Goal: Information Seeking & Learning: Learn about a topic

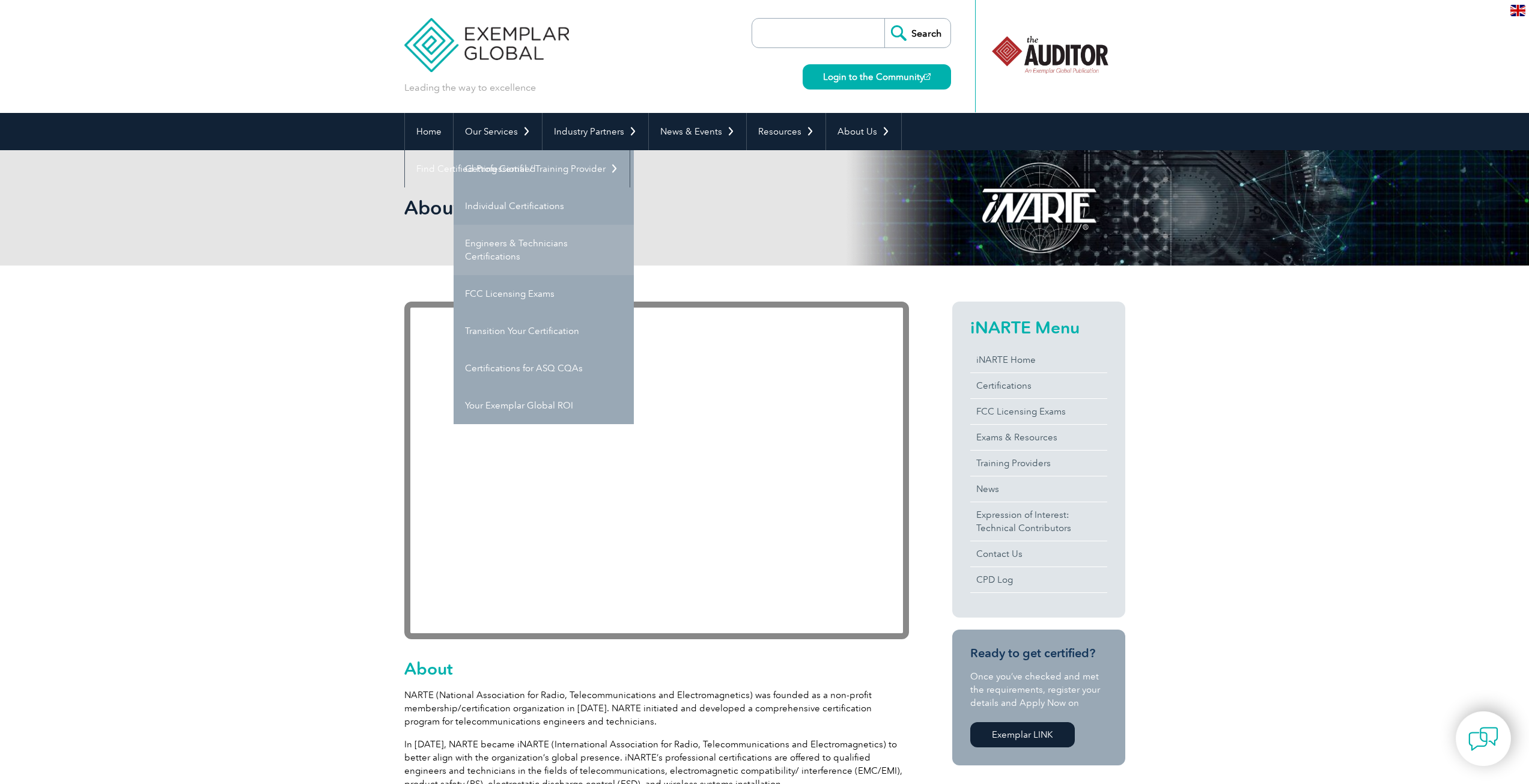
click at [535, 240] on link "Engineers & Technicians Certifications" at bounding box center [543, 250] width 180 height 51
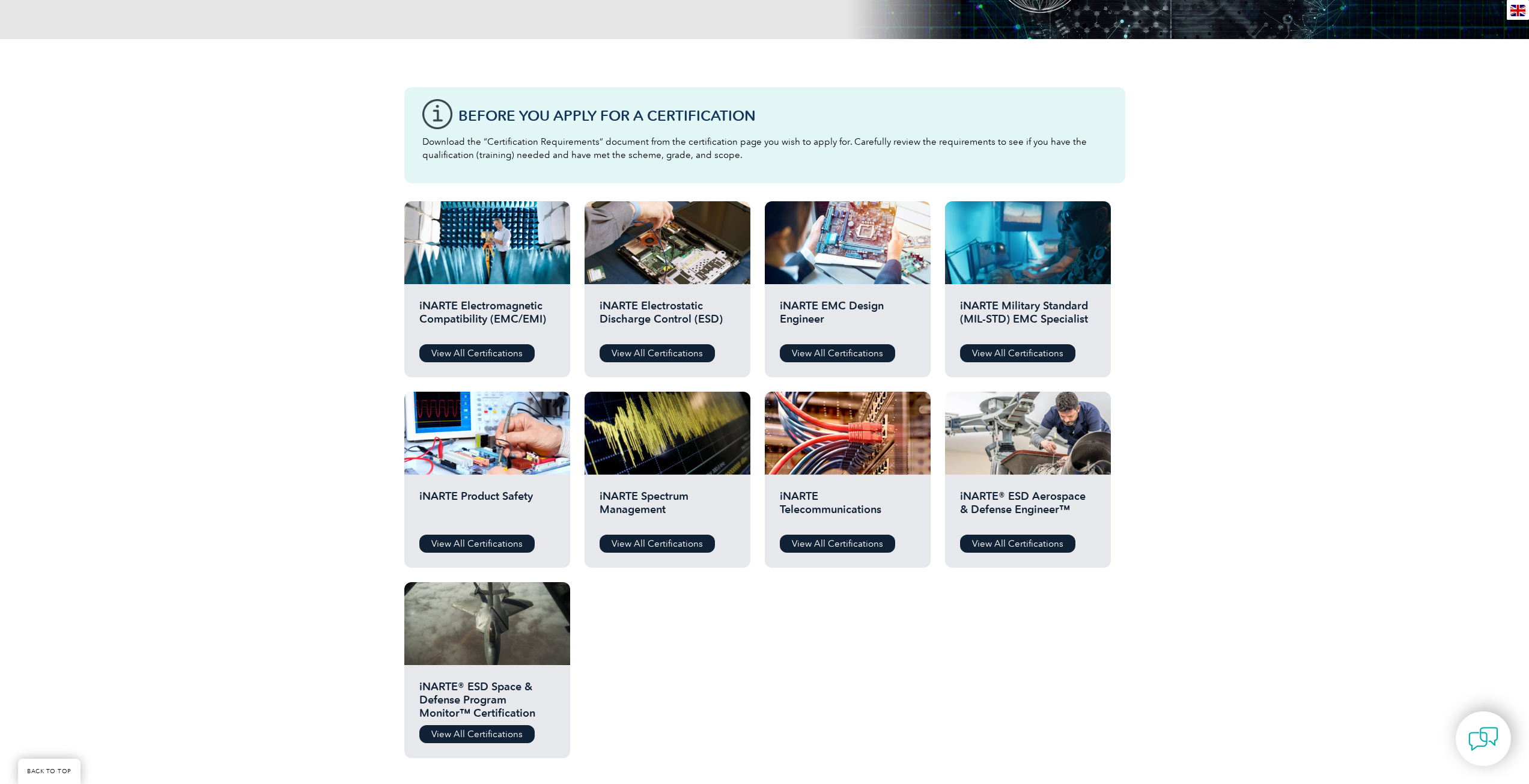
scroll to position [300, 0]
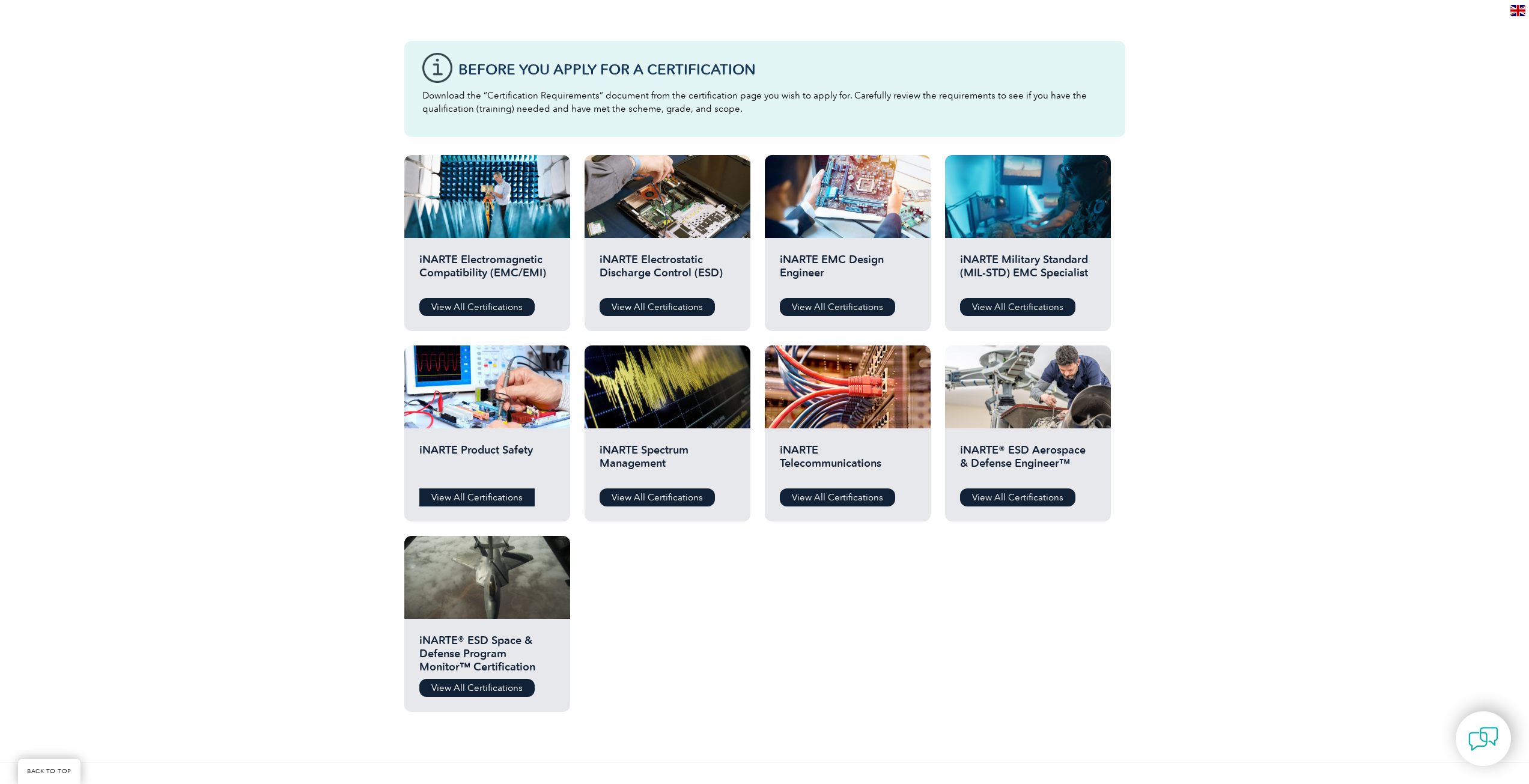
click at [483, 494] on link "View All Certifications" at bounding box center [477, 498] width 115 height 18
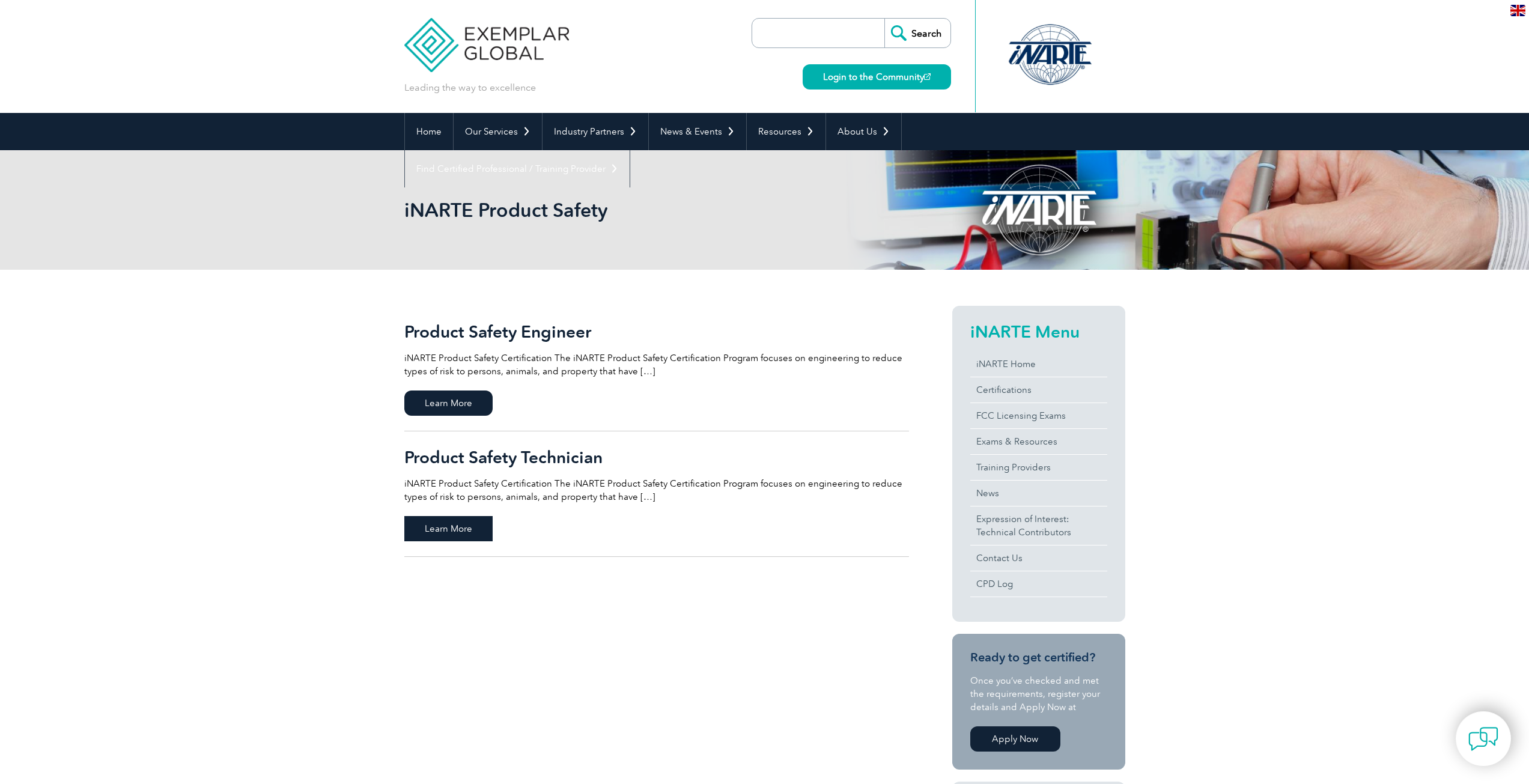
click at [450, 524] on span "Learn More" at bounding box center [448, 529] width 89 height 25
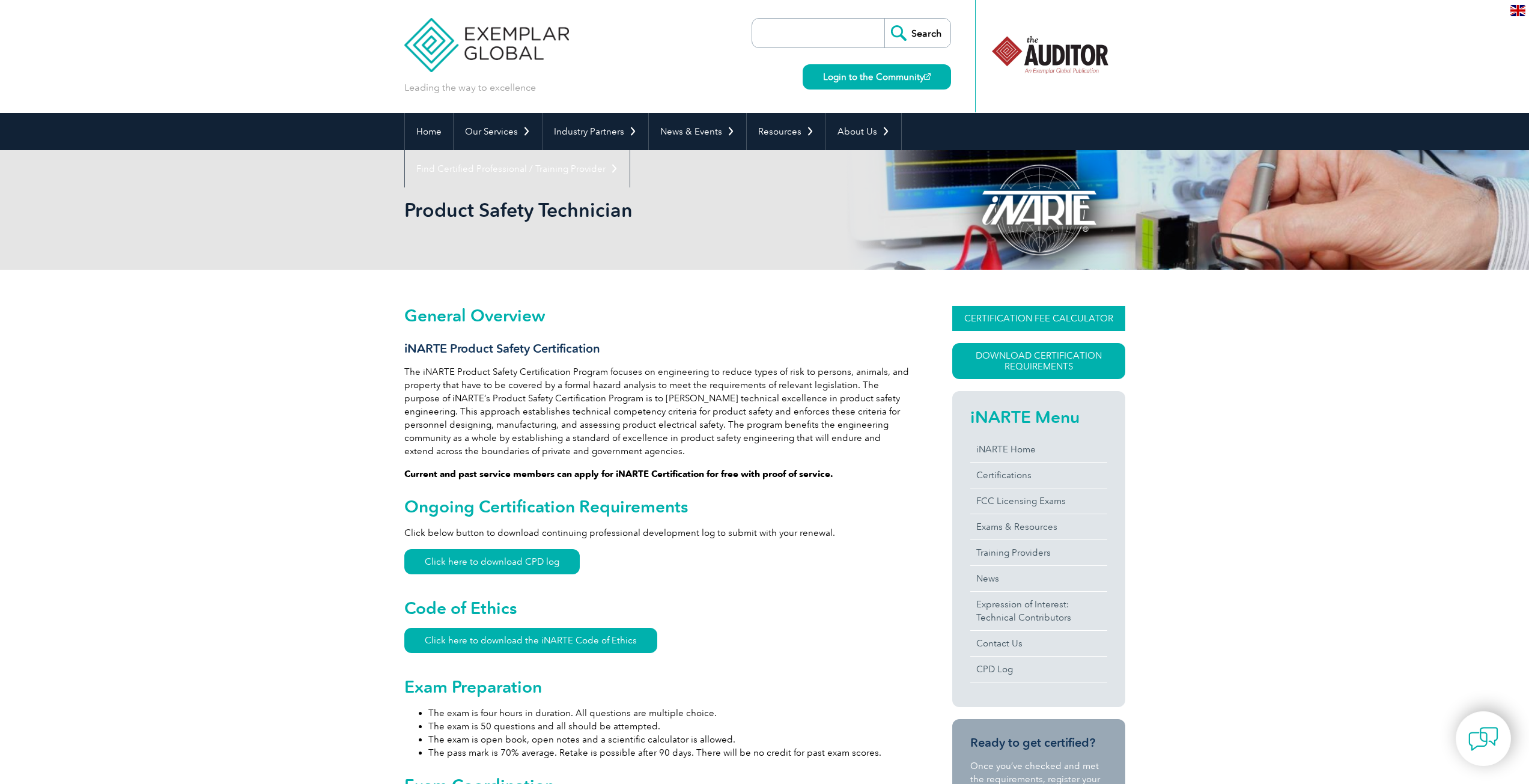
click at [1037, 316] on link "CERTIFICATION FEE CALCULATOR" at bounding box center [1039, 319] width 173 height 25
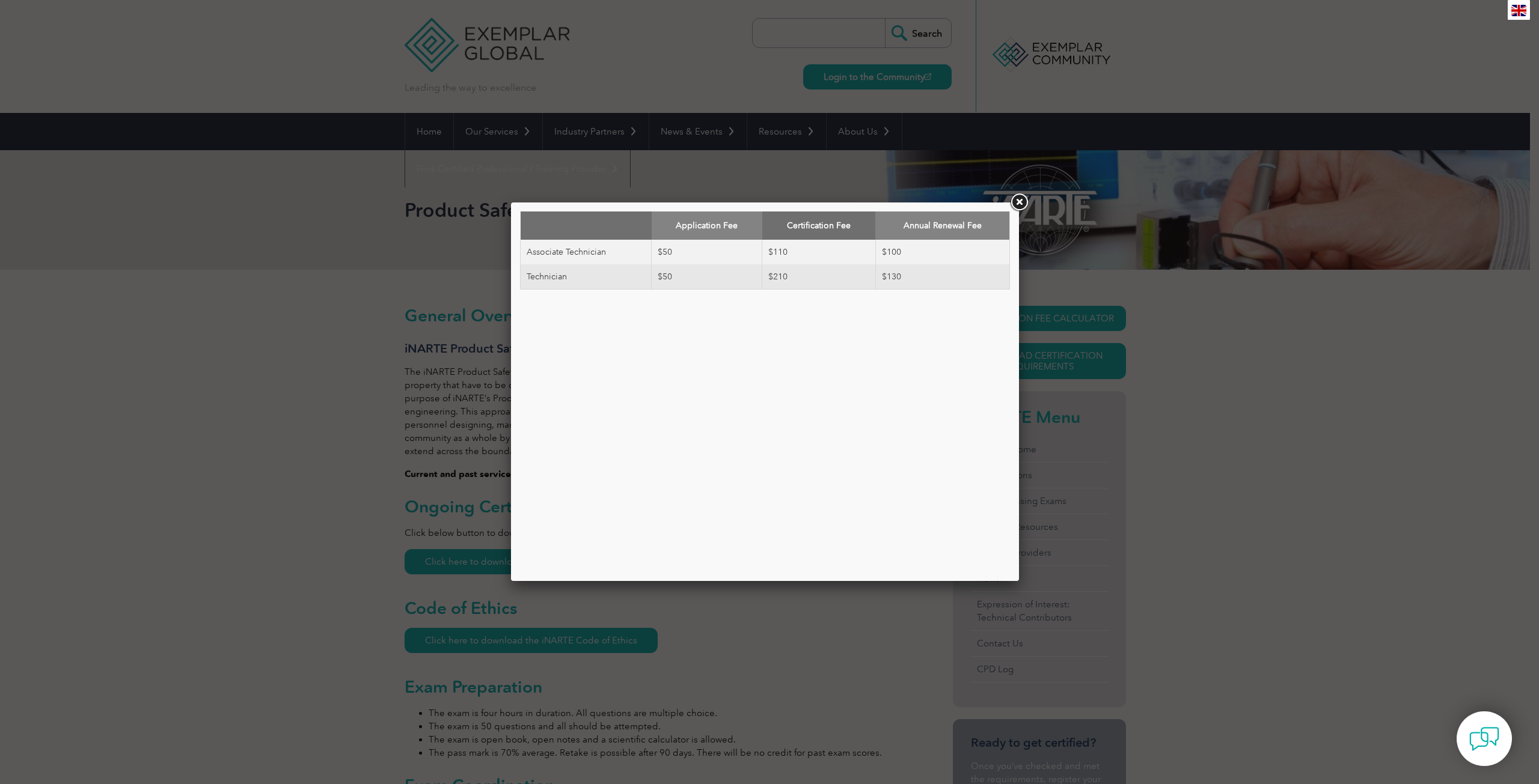
click at [1020, 200] on link at bounding box center [1019, 202] width 22 height 21
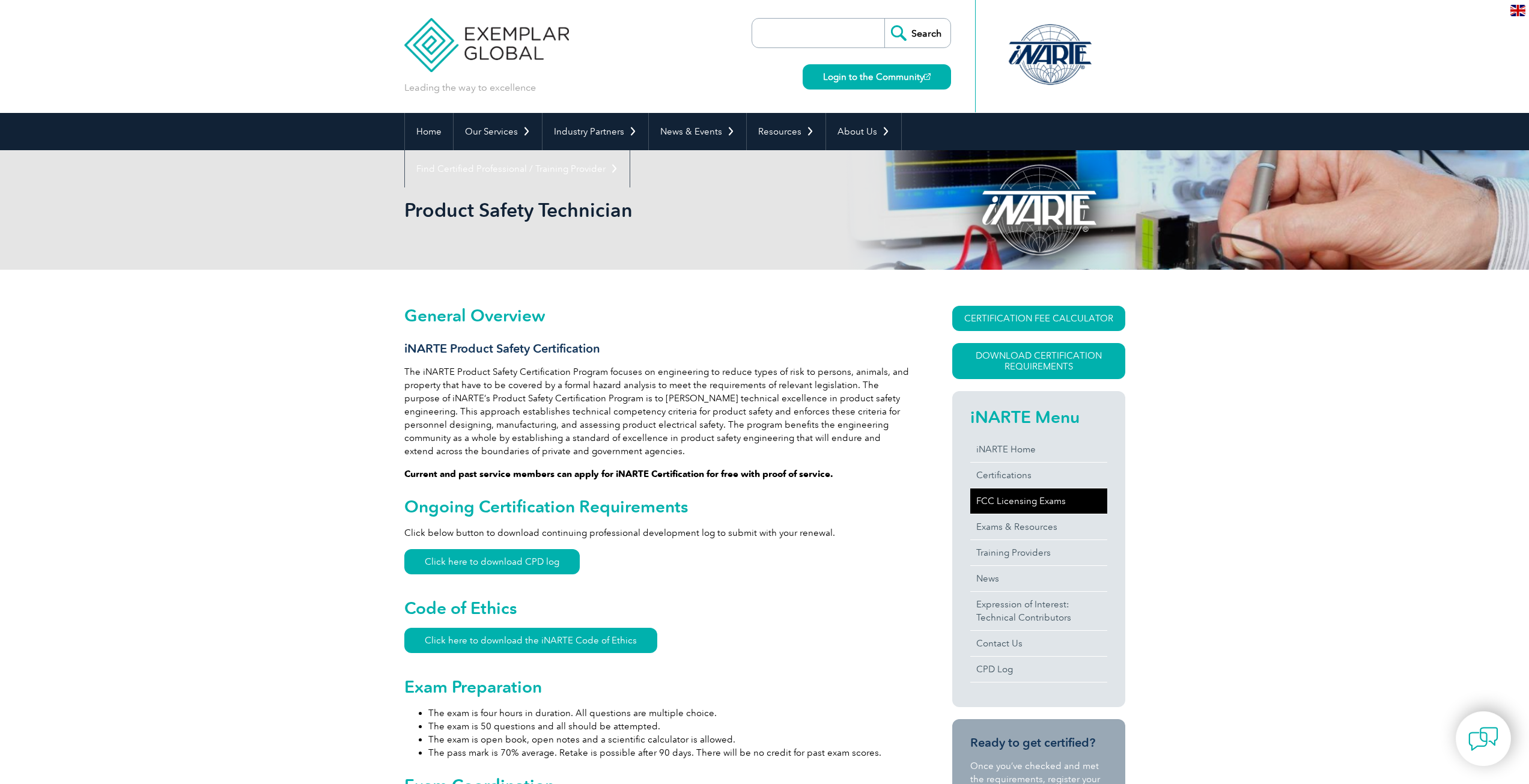
click at [1022, 502] on link "FCC Licensing Exams" at bounding box center [1039, 501] width 137 height 25
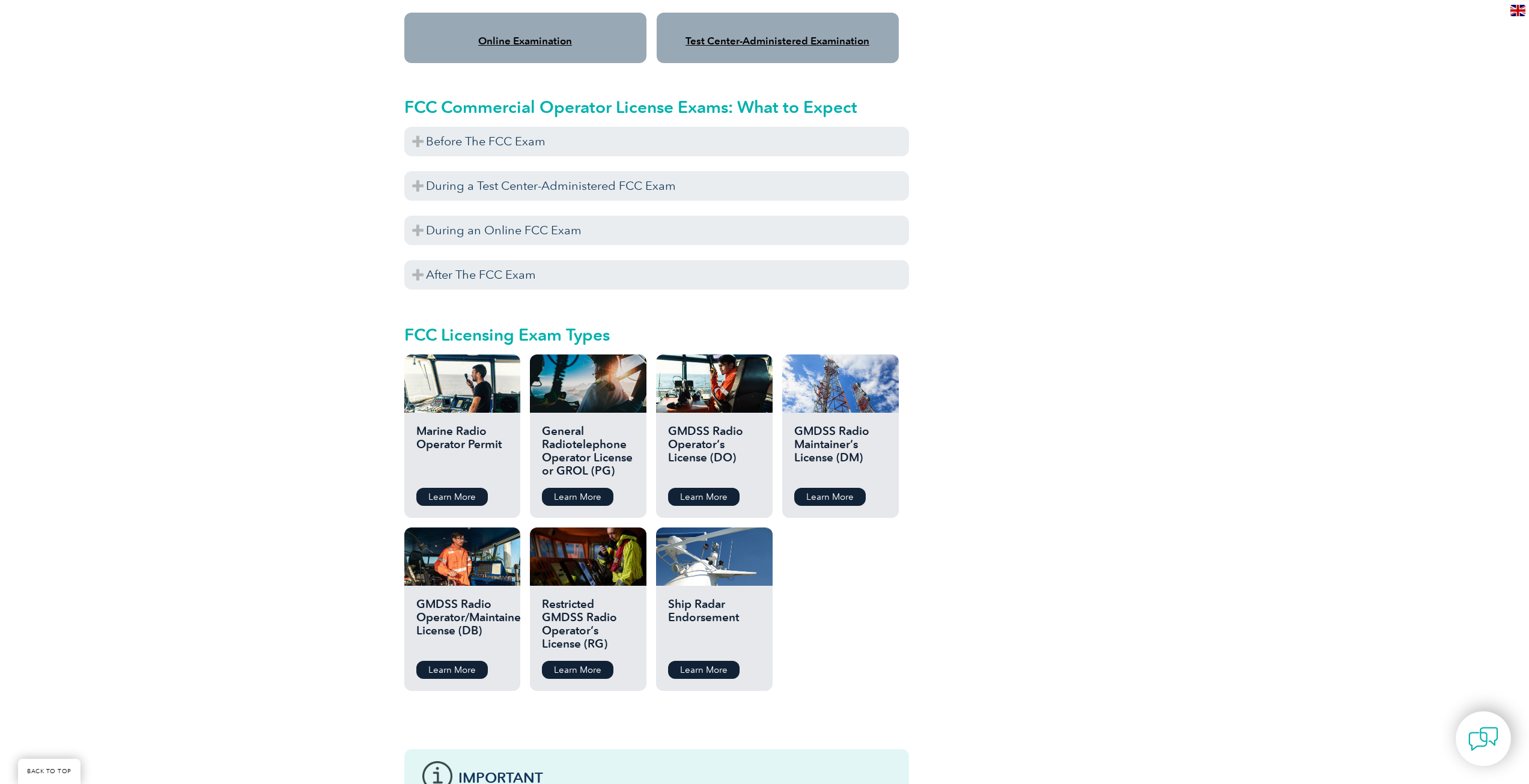
scroll to position [1081, 0]
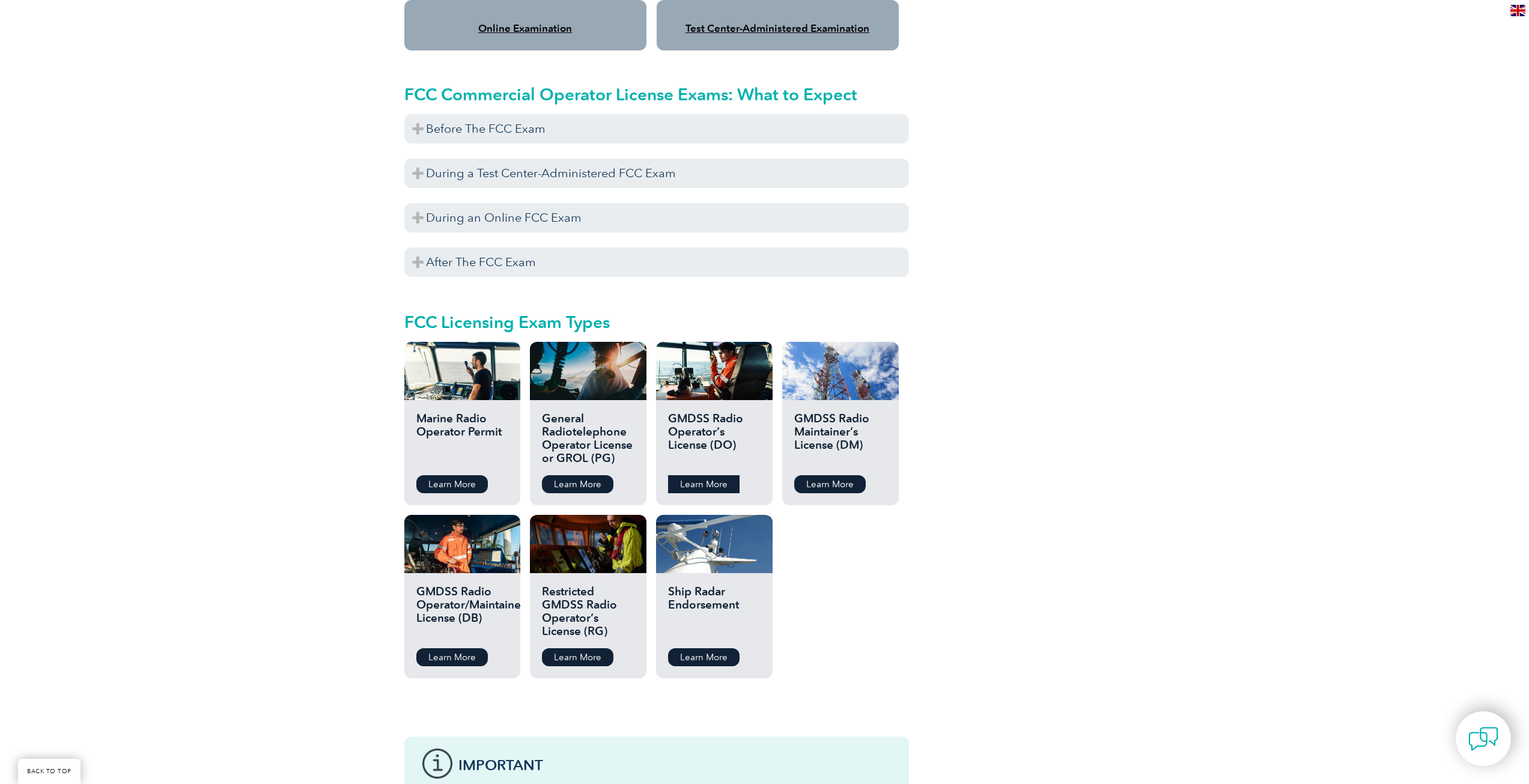
click at [701, 475] on link "Learn More" at bounding box center [704, 484] width 71 height 18
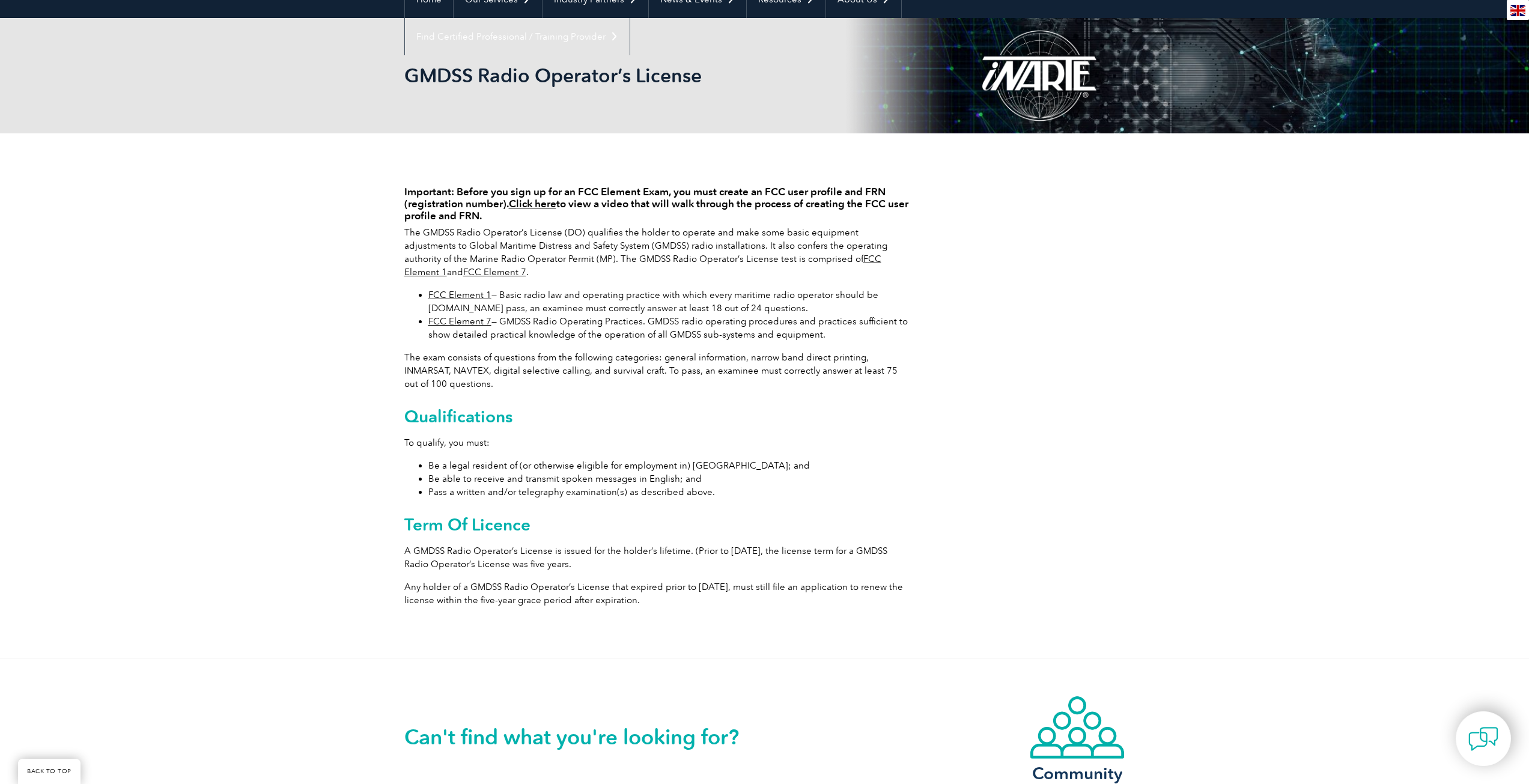
scroll to position [180, 0]
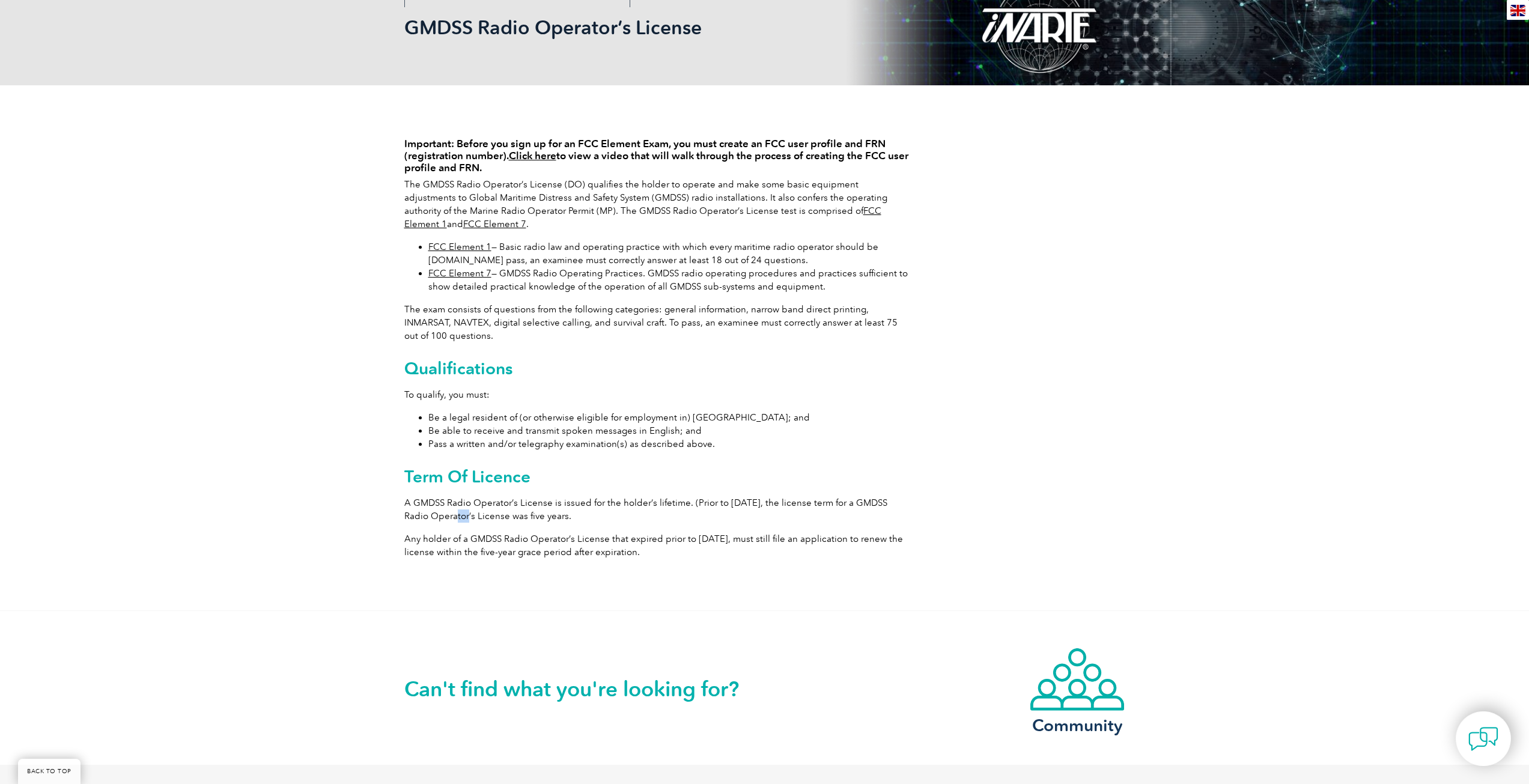
drag, startPoint x: 453, startPoint y: 510, endPoint x: 466, endPoint y: 513, distance: 13.3
click at [466, 513] on p "A GMDSS Radio Operator’s License is issued for the holder’s lifetime. (Prior to…" at bounding box center [656, 510] width 505 height 27
click at [574, 520] on p "A GMDSS Radio Operator’s License is issued for the holder’s lifetime. (Prior to…" at bounding box center [656, 510] width 505 height 27
drag, startPoint x: 602, startPoint y: 516, endPoint x: 403, endPoint y: 503, distance: 199.4
click at [403, 503] on div "Important: Before you sign up for an FCC Element Exam, you must create an FCC u…" at bounding box center [764, 348] width 1529 height 525
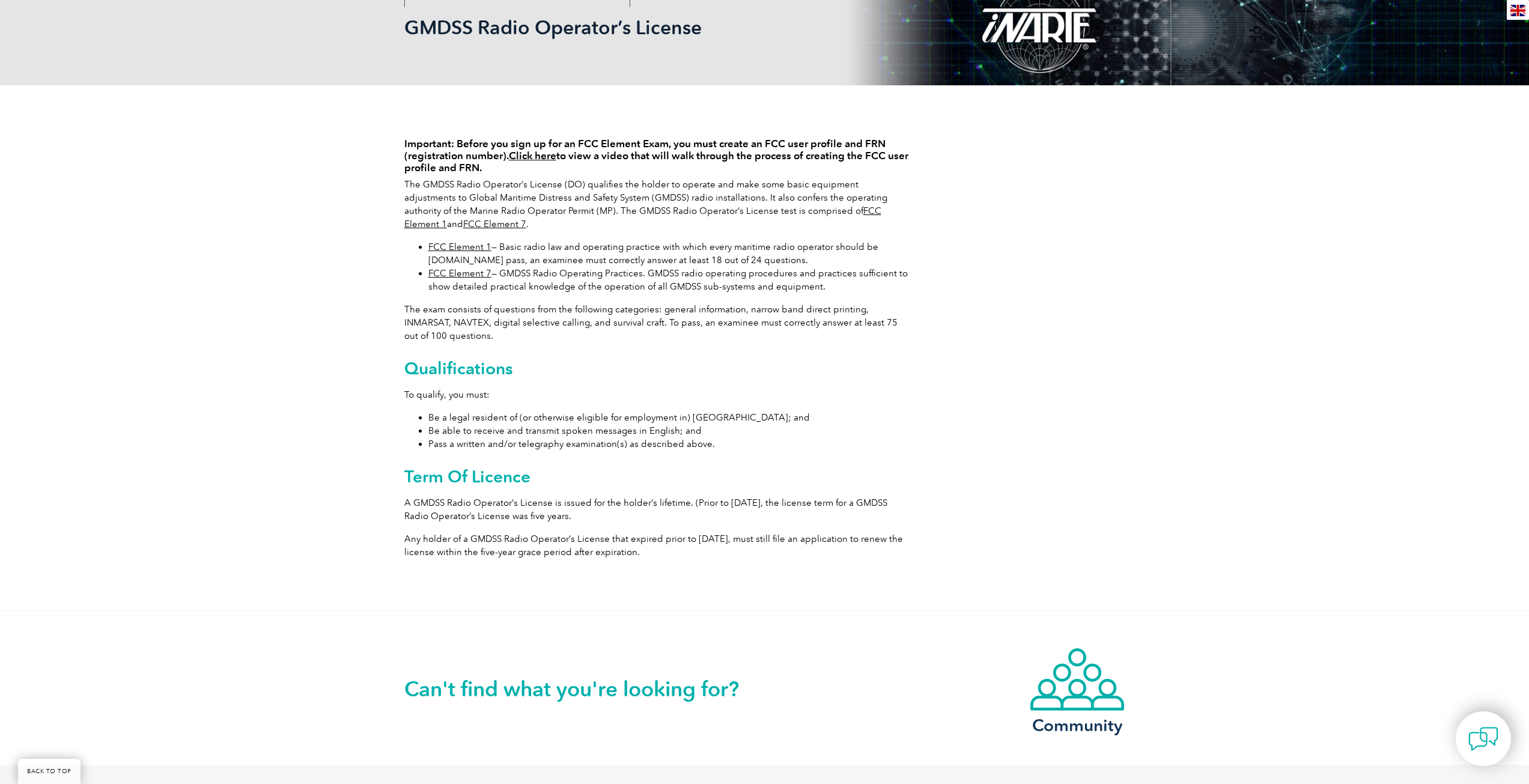
drag, startPoint x: 1078, startPoint y: 504, endPoint x: 1076, endPoint y: 495, distance: 9.2
click at [1078, 501] on div "Important: Before you sign up for an FCC Element Exam, you must create an FCC u…" at bounding box center [764, 348] width 721 height 525
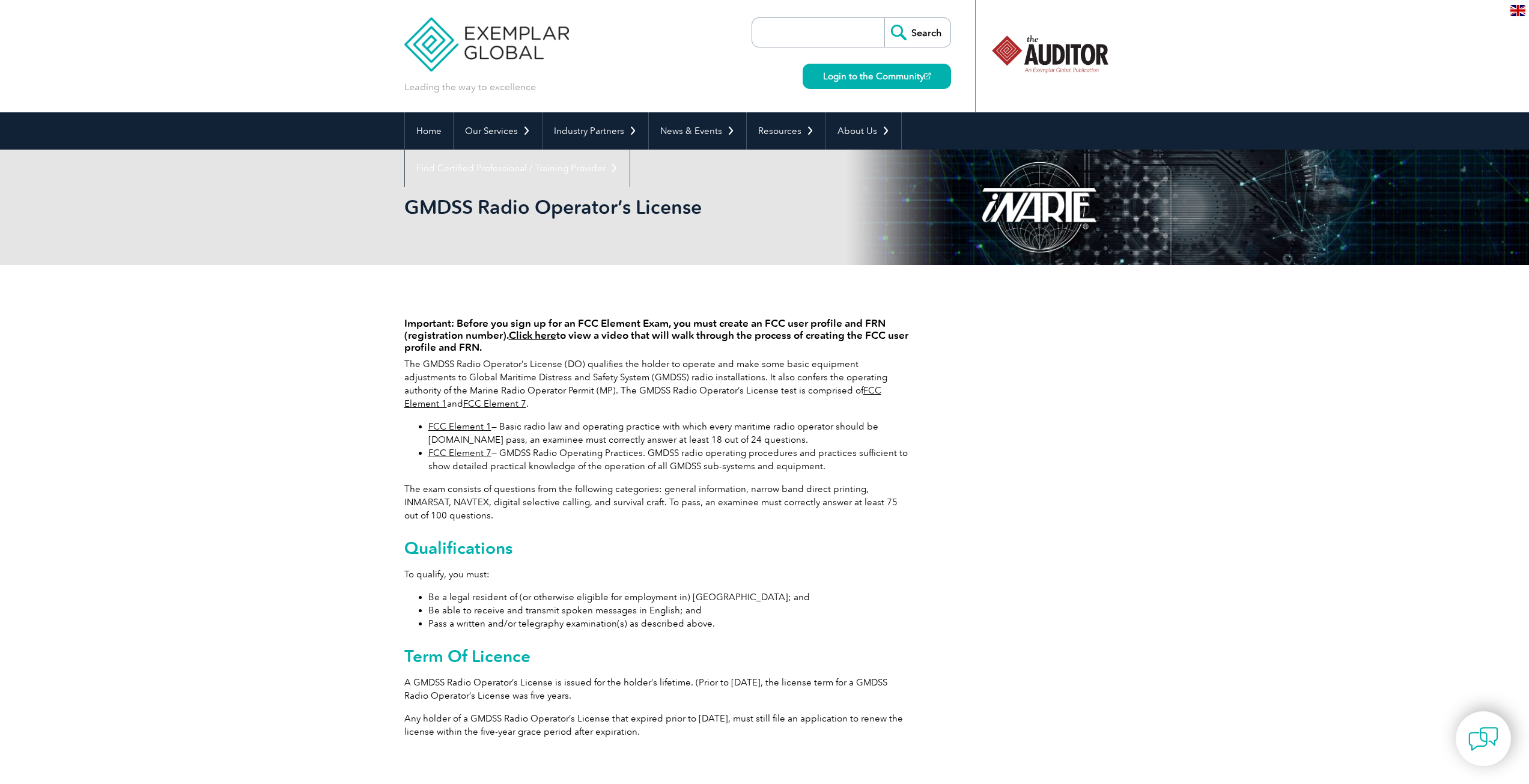
scroll to position [0, 0]
click at [477, 452] on link "FCC Element 7" at bounding box center [460, 453] width 63 height 11
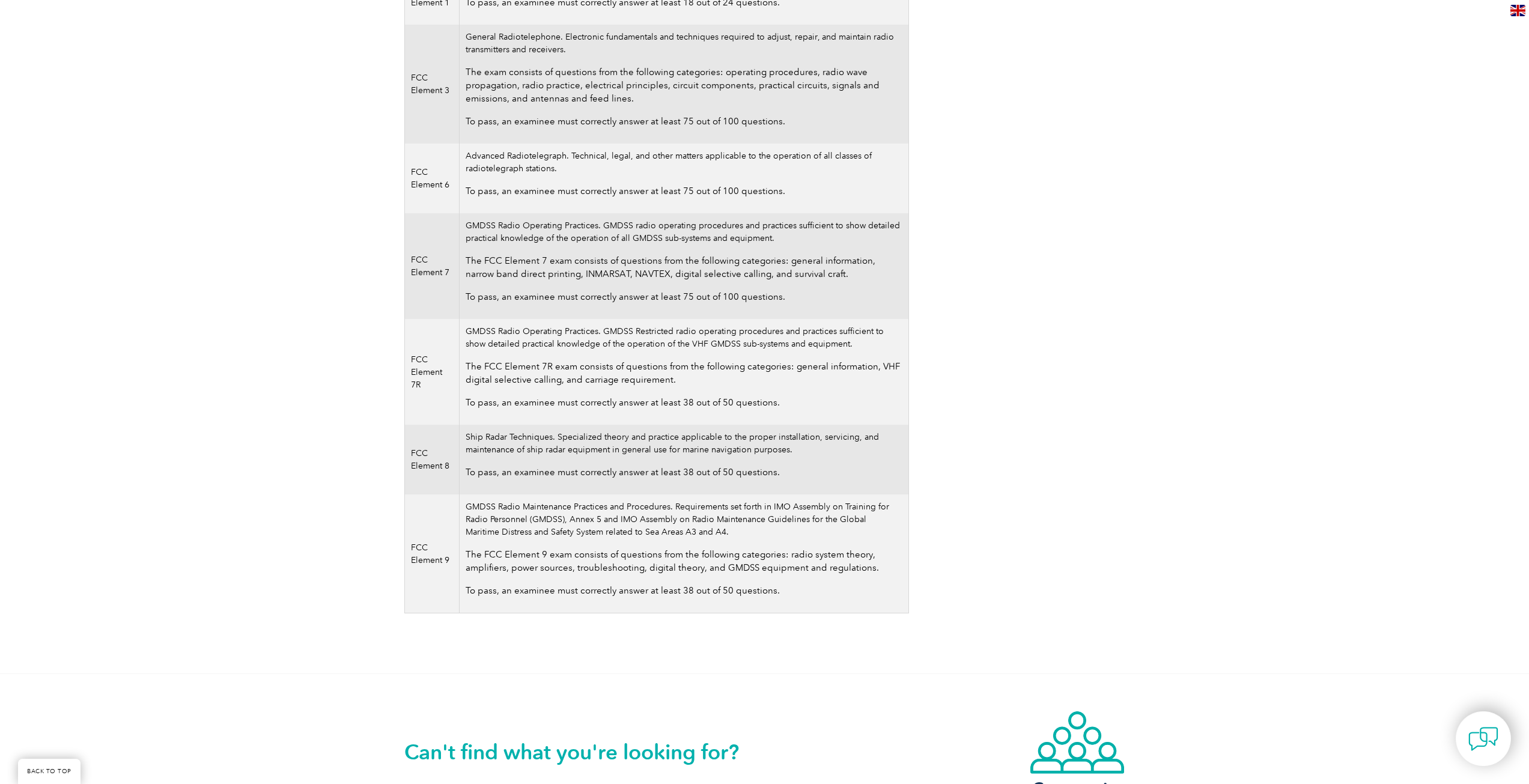
scroll to position [420, 0]
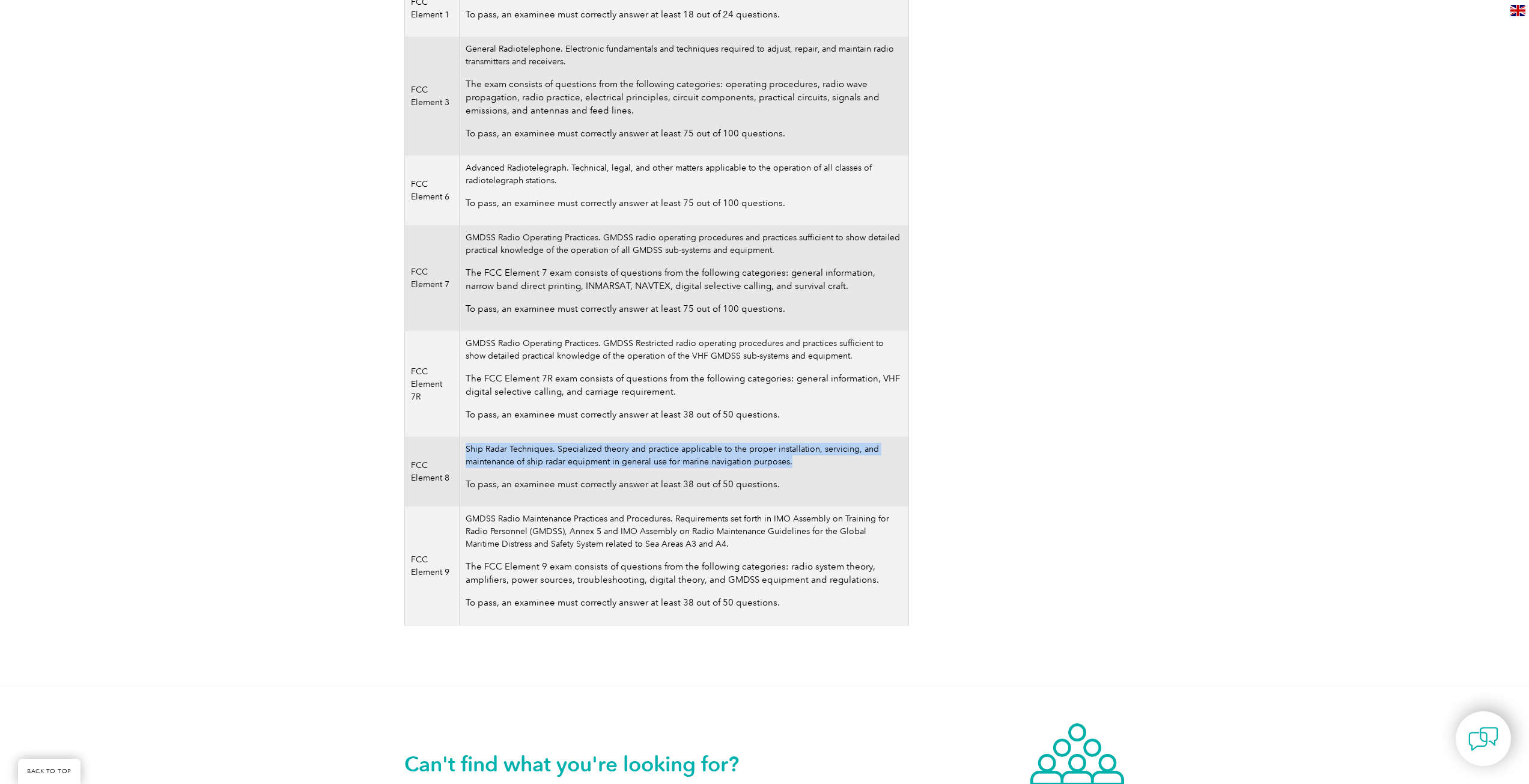
drag, startPoint x: 469, startPoint y: 450, endPoint x: 891, endPoint y: 463, distance: 422.2
click at [891, 463] on td "Ship Radar Techniques. Specialized theory and practice applicable to the proper…" at bounding box center [684, 472] width 449 height 70
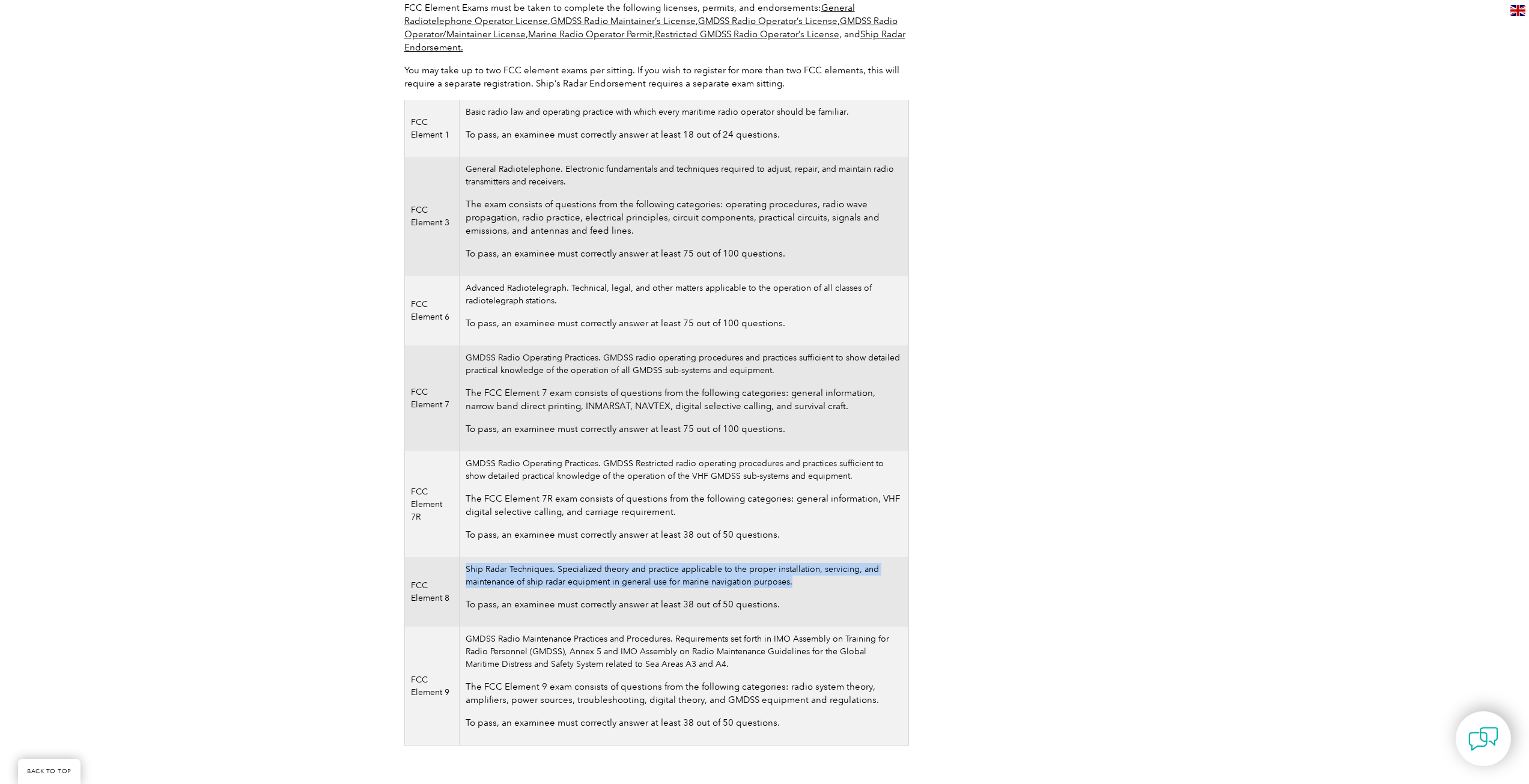
scroll to position [0, 0]
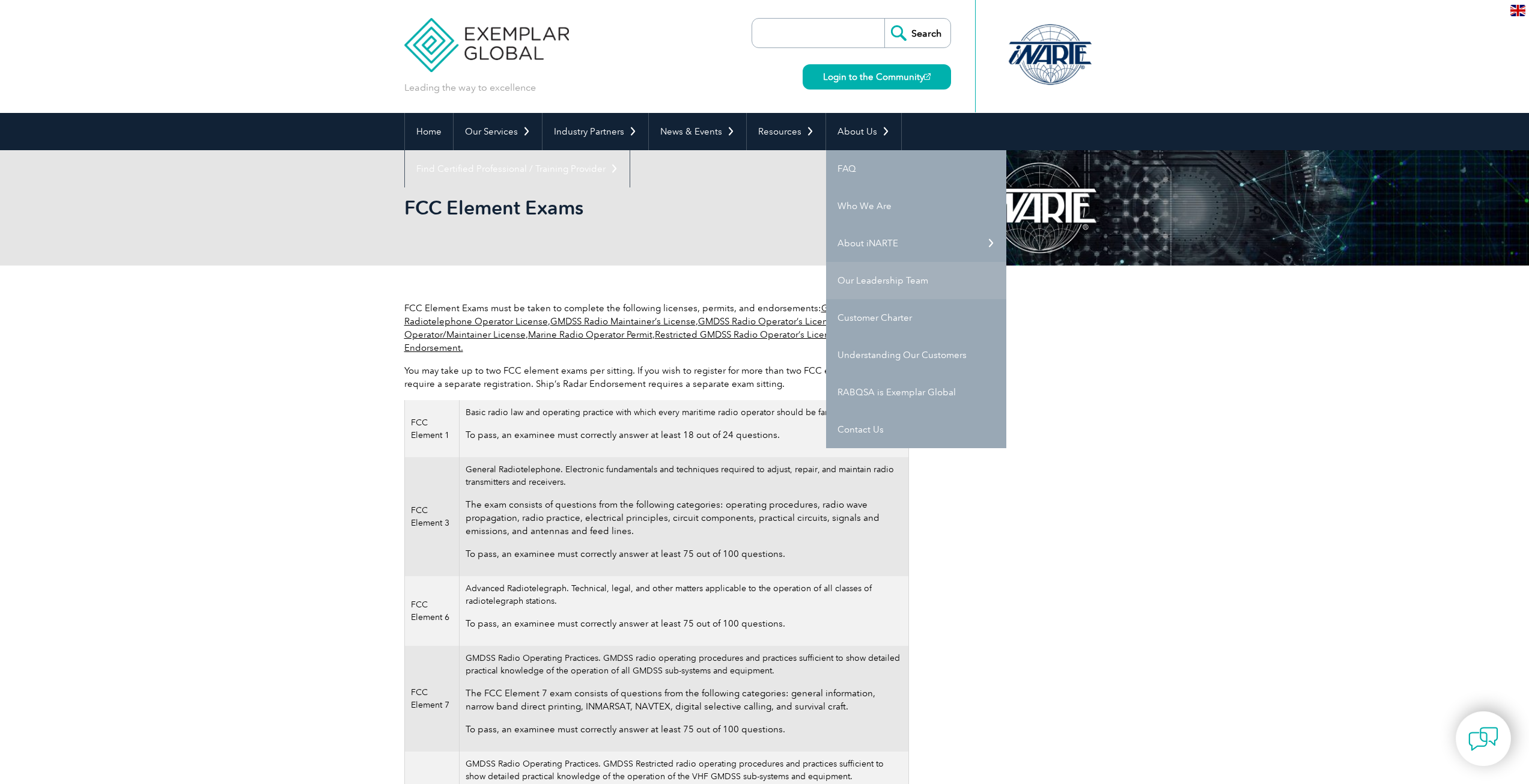
click at [866, 277] on link "Our Leadership Team" at bounding box center [916, 280] width 180 height 37
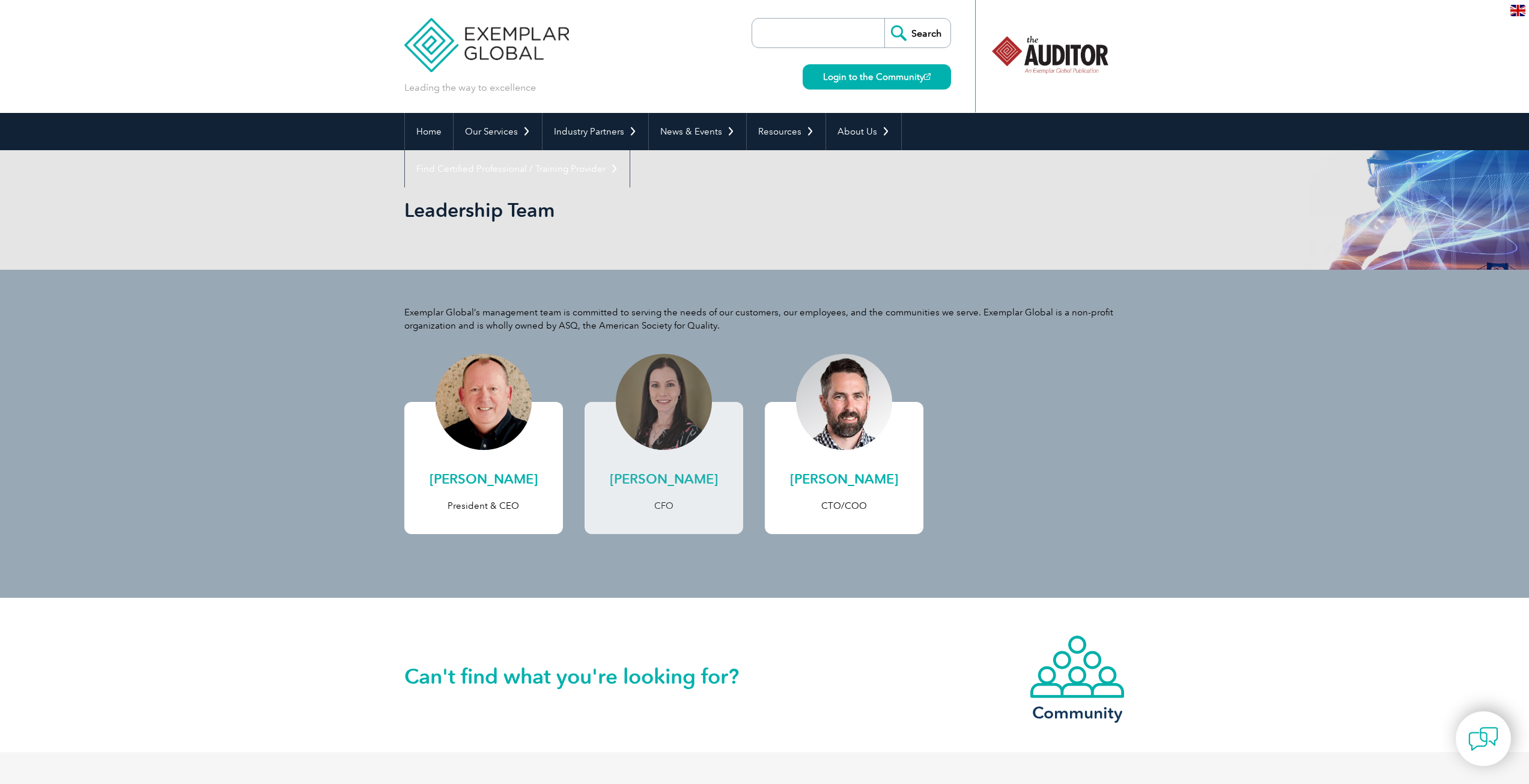
click at [646, 477] on h2 "[PERSON_NAME]" at bounding box center [664, 479] width 135 height 19
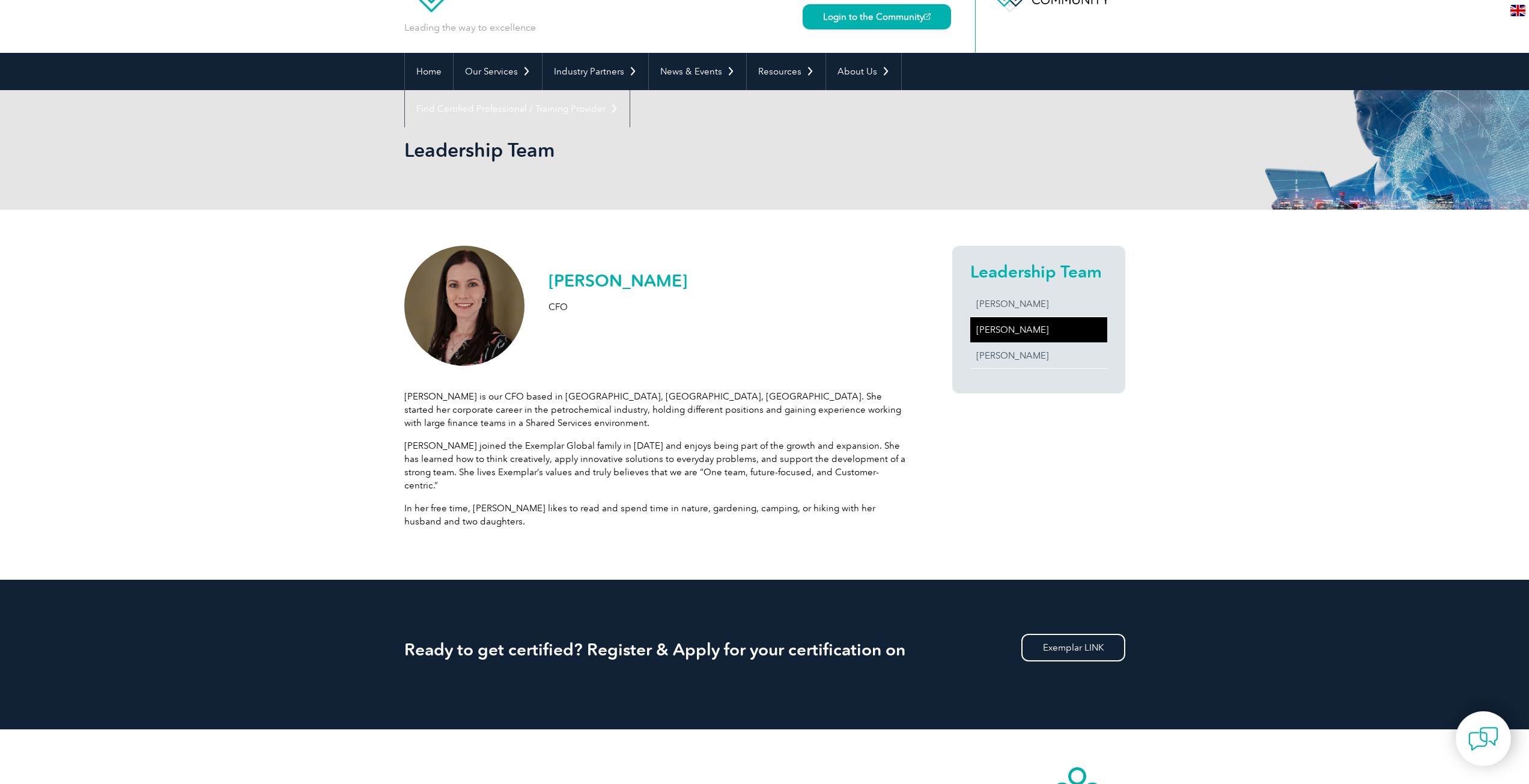
scroll to position [120, 0]
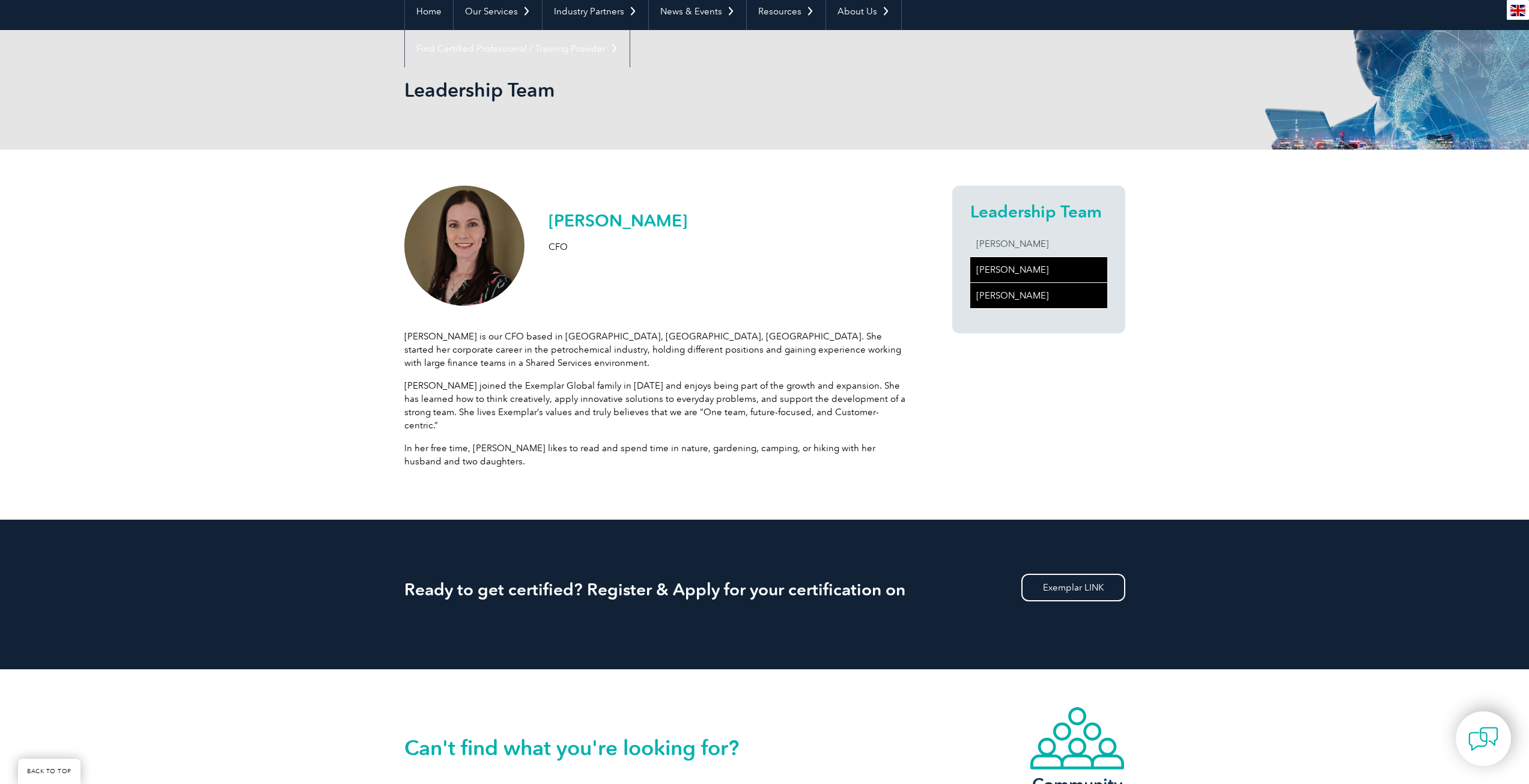
click at [1010, 289] on link "[PERSON_NAME]" at bounding box center [1039, 296] width 137 height 25
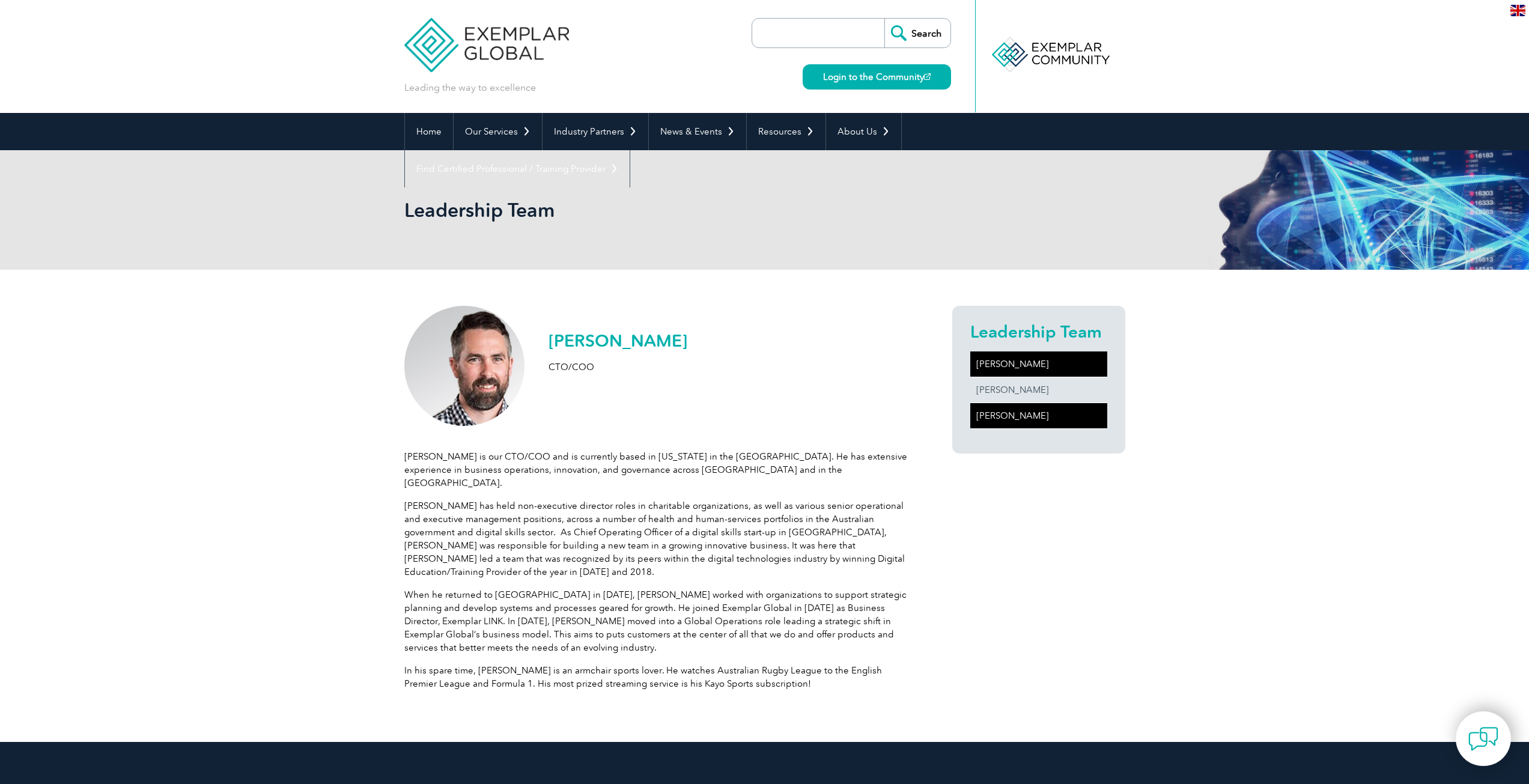
click at [1016, 358] on link "Andrew Baines" at bounding box center [1039, 364] width 137 height 25
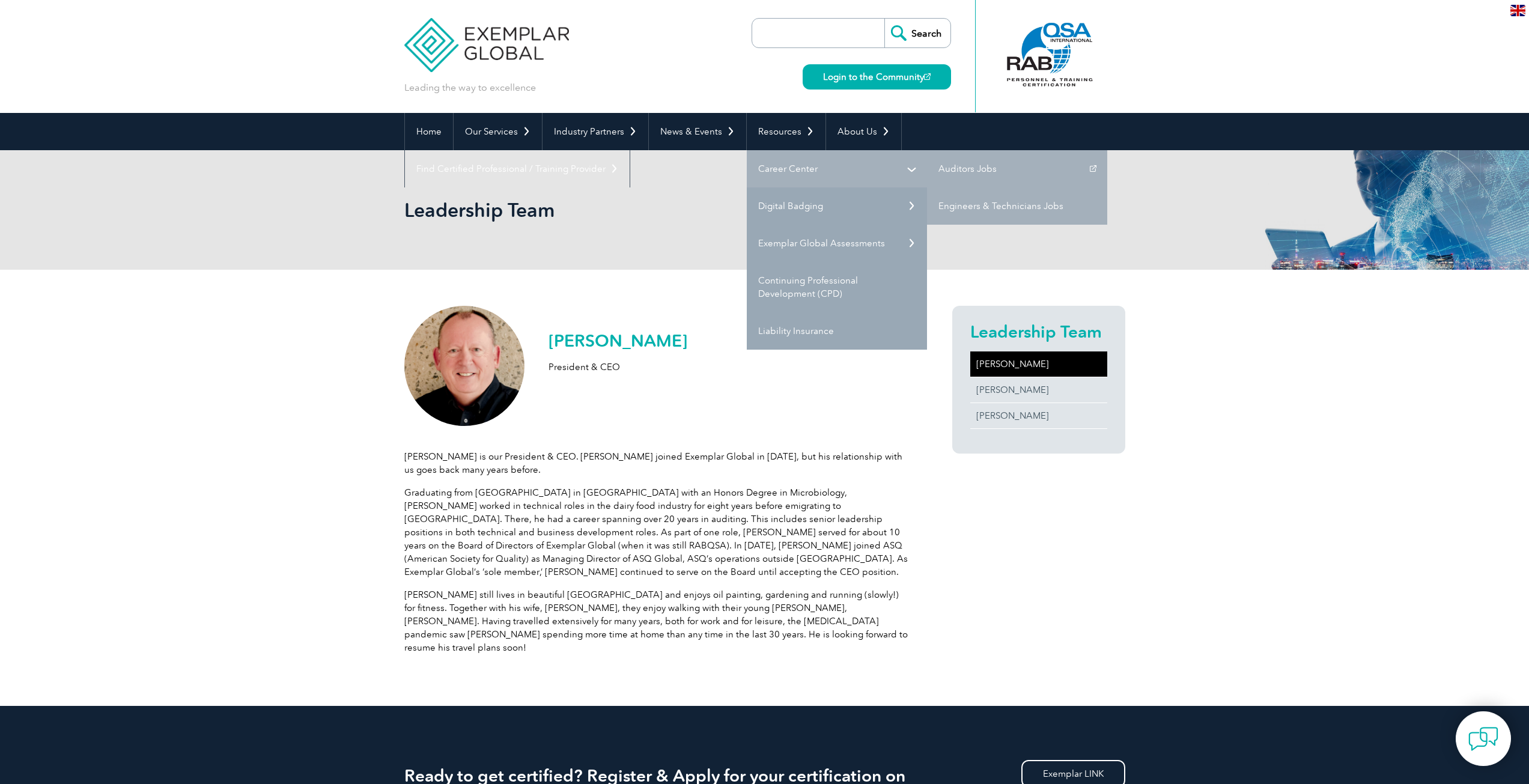
click at [787, 166] on link "Career Center" at bounding box center [837, 169] width 180 height 37
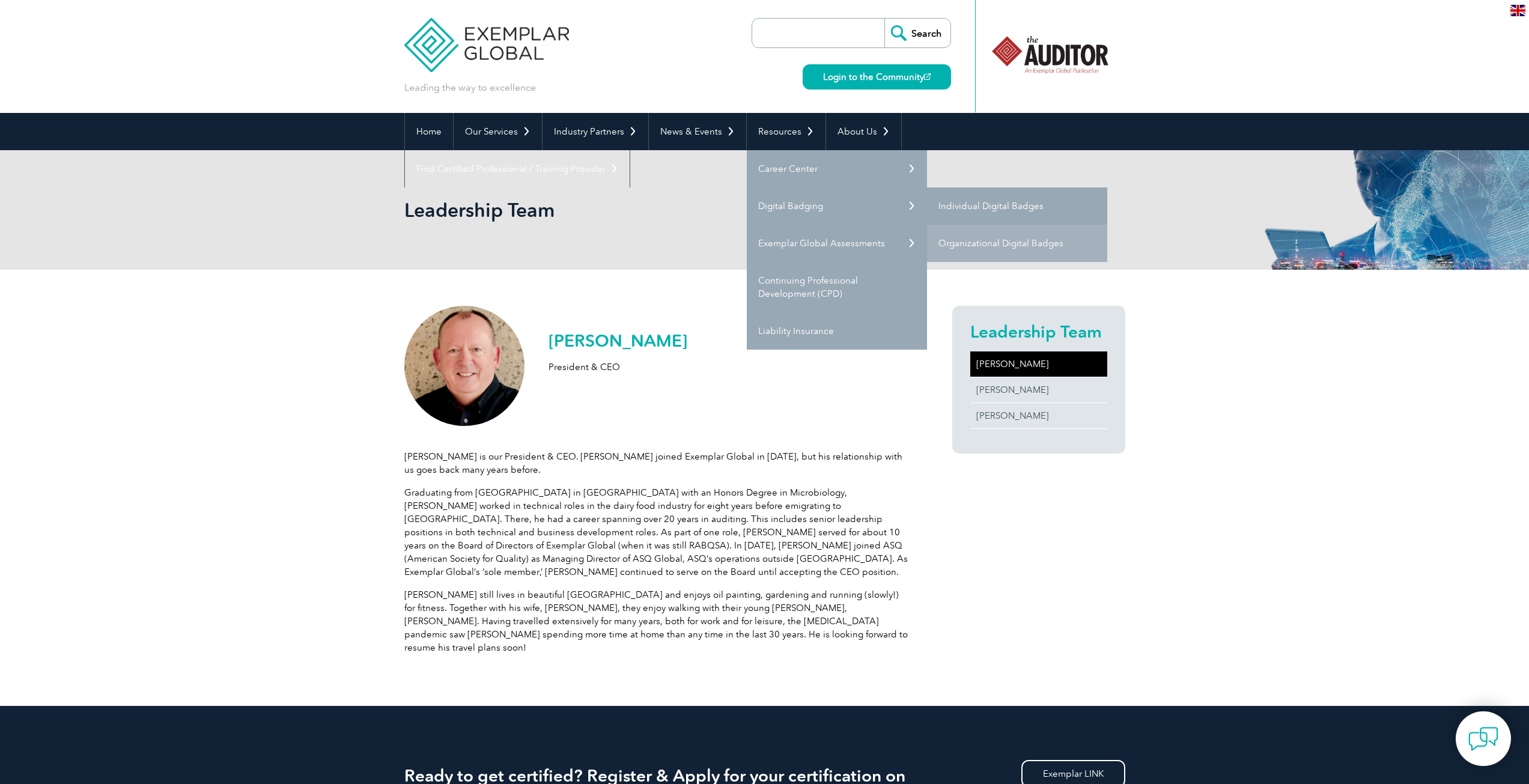
click at [1007, 205] on link "Individual Digital Badges" at bounding box center [1017, 205] width 180 height 37
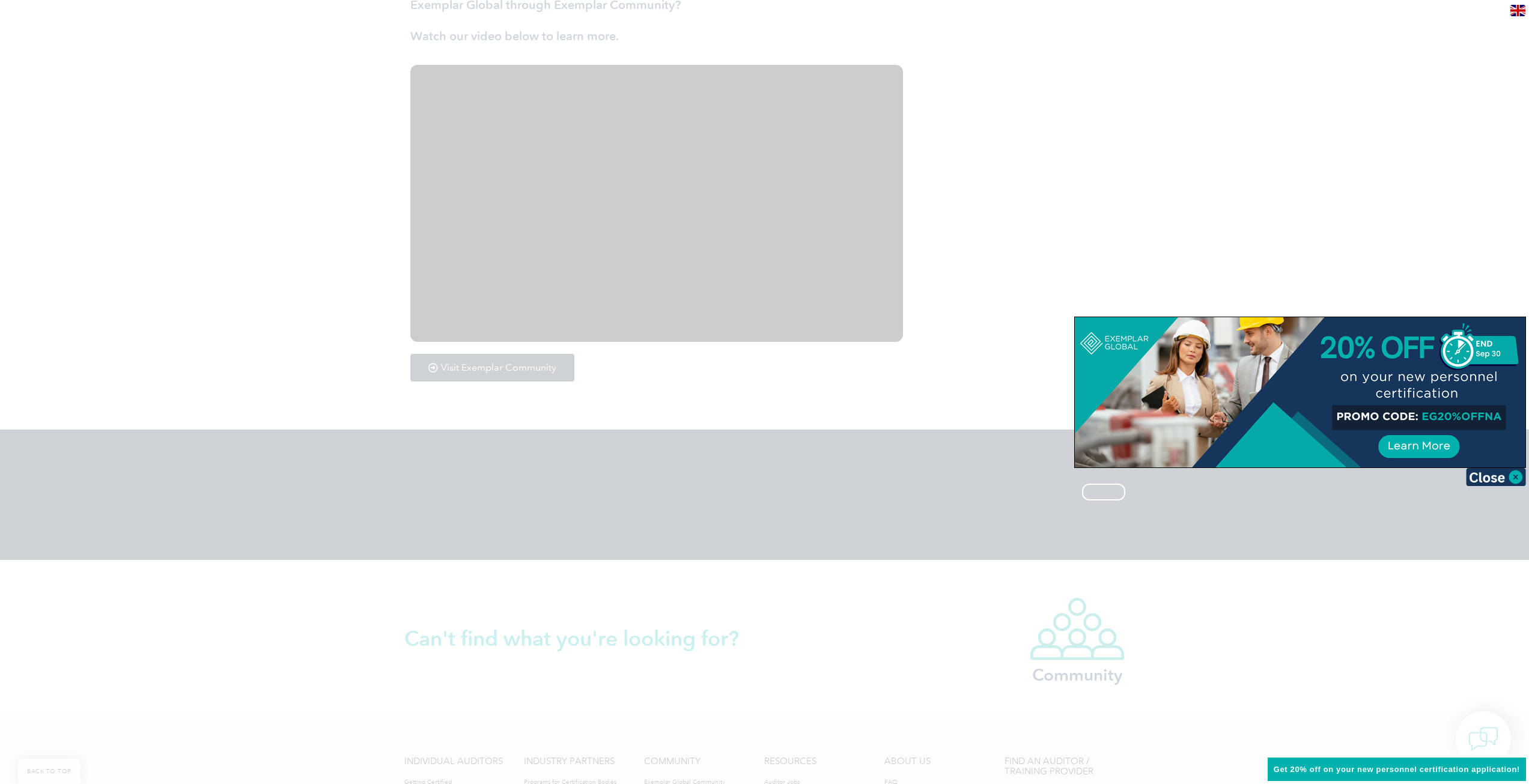
scroll to position [1983, 0]
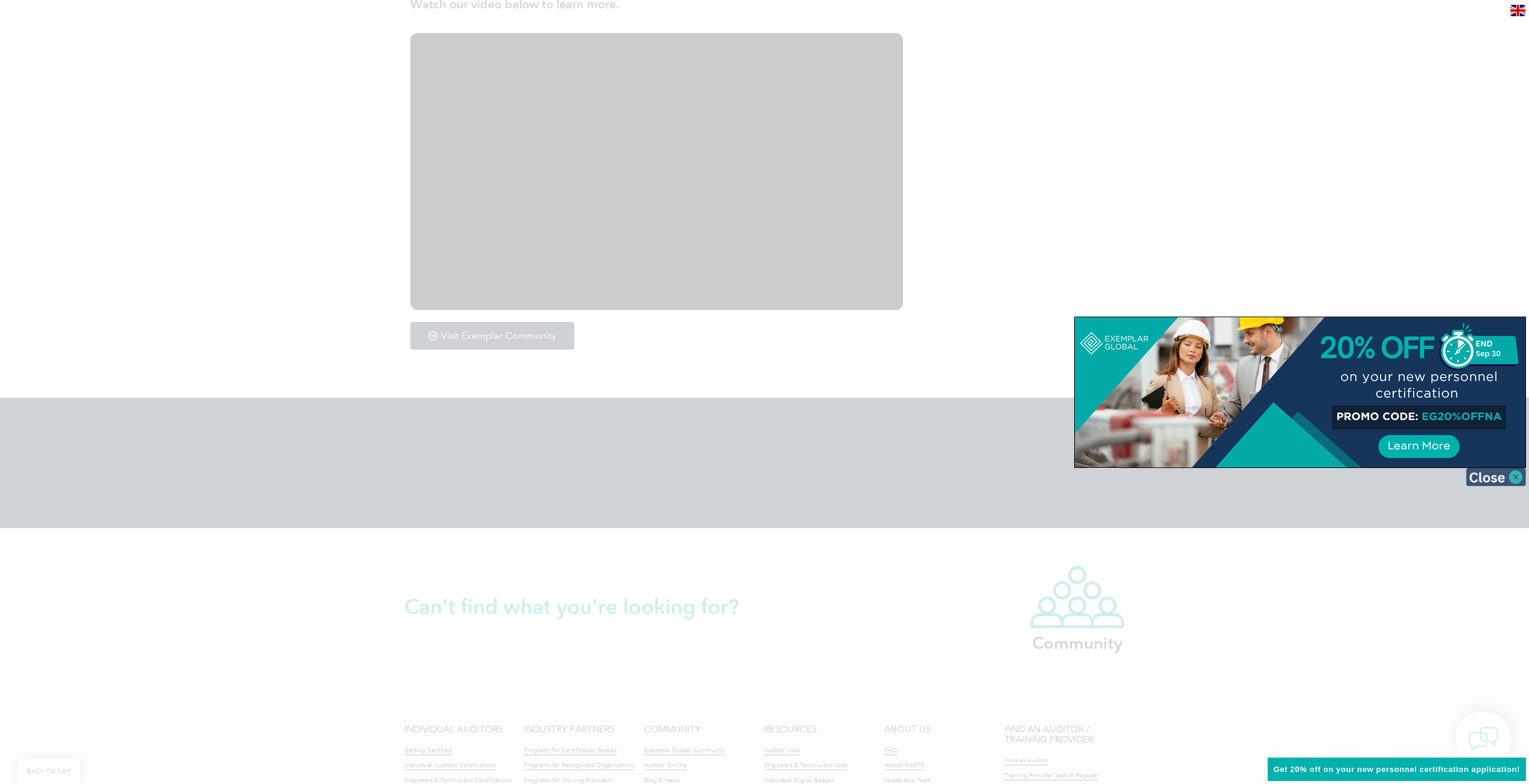
click at [1513, 473] on img at bounding box center [1496, 477] width 60 height 18
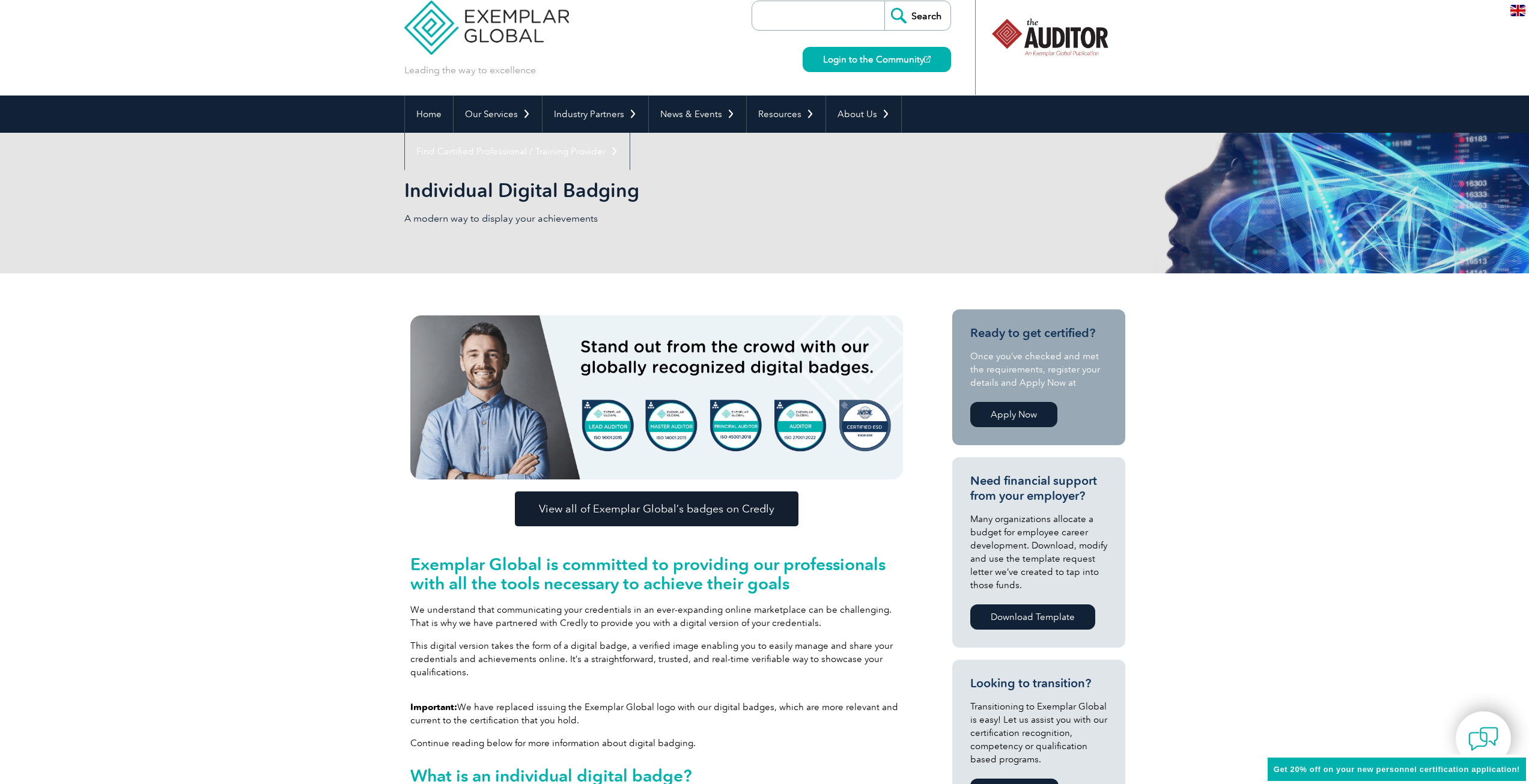
scroll to position [0, 0]
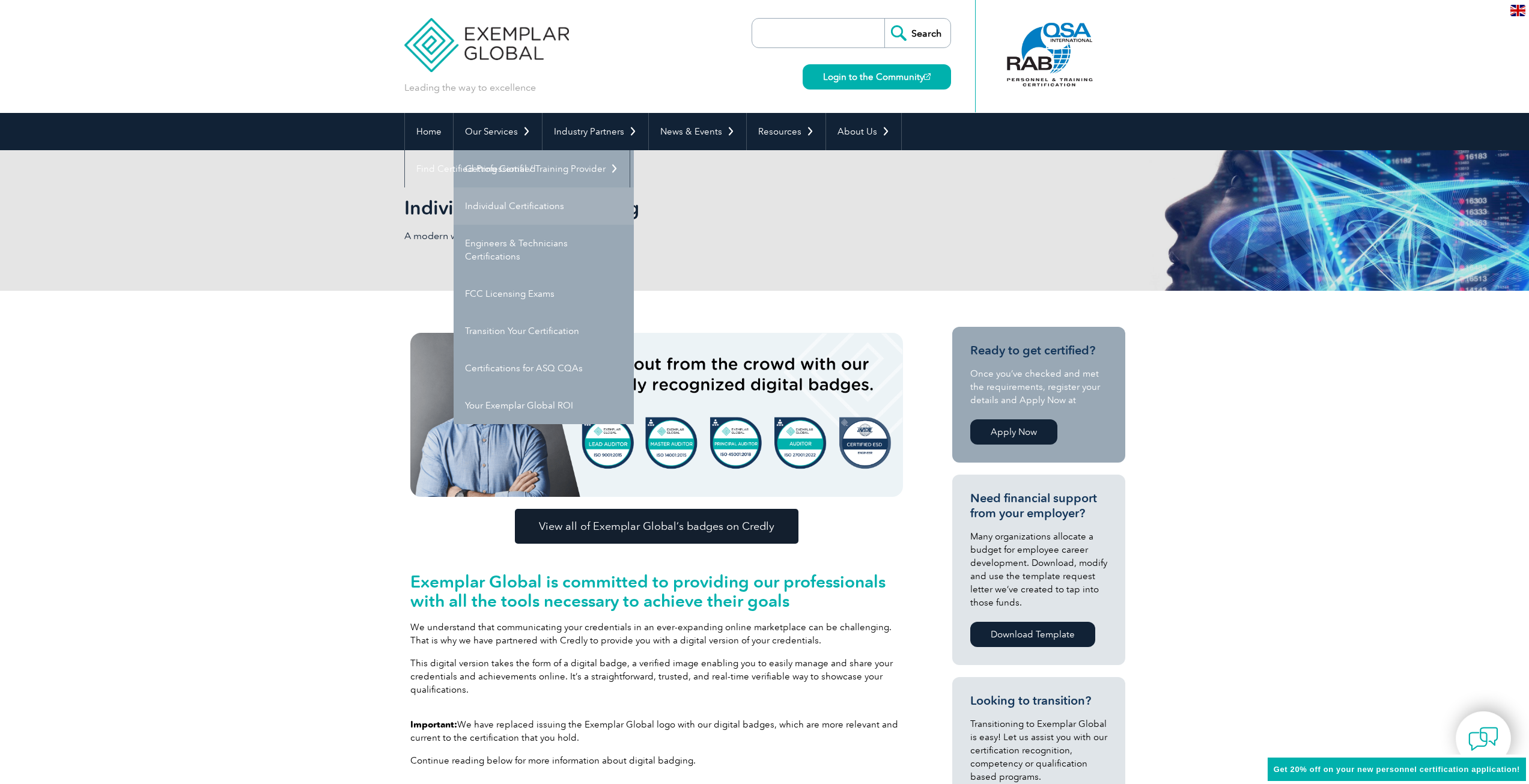
click at [540, 204] on link "Individual Certifications" at bounding box center [543, 205] width 180 height 37
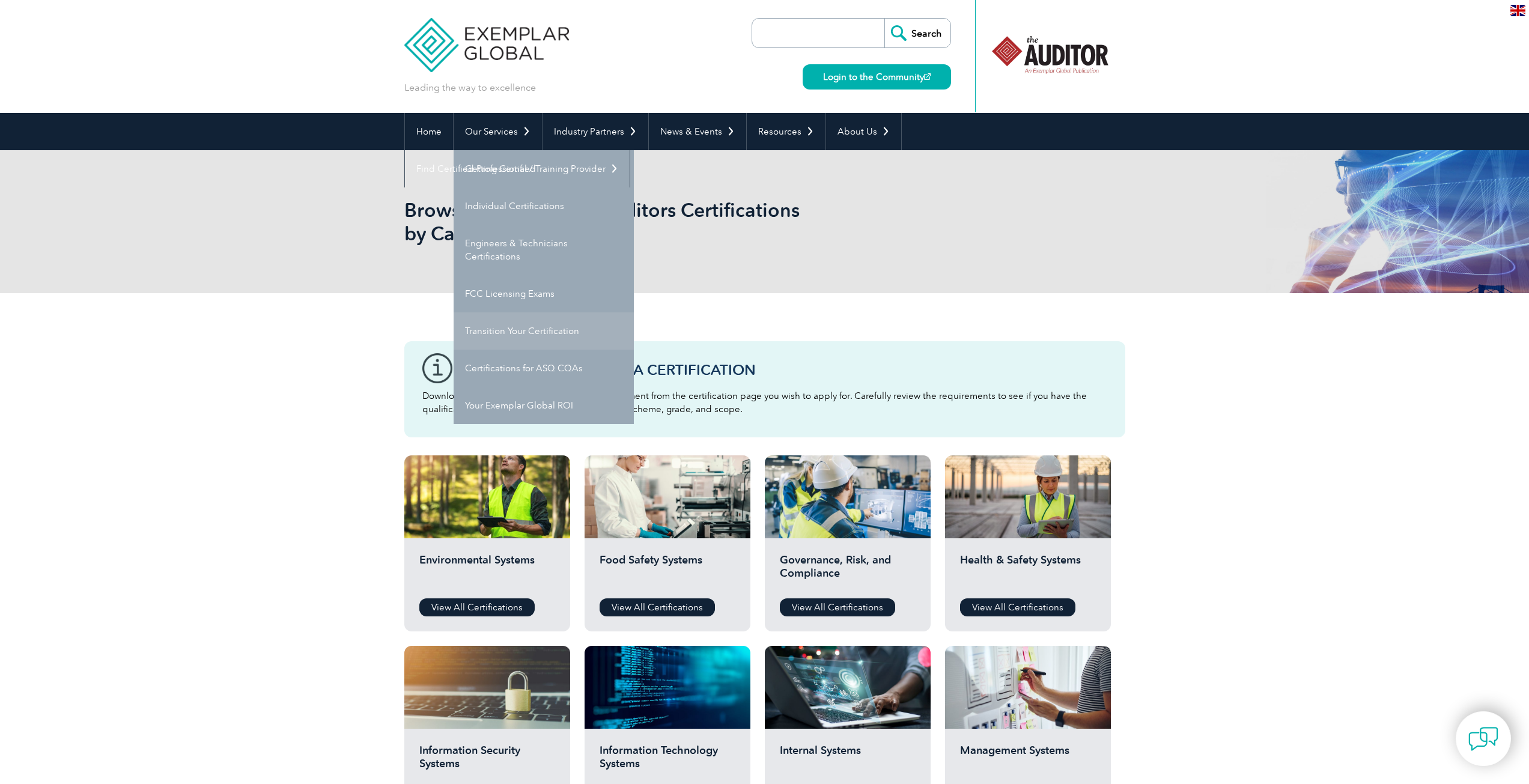
click at [520, 326] on link "Transition Your Certification" at bounding box center [543, 331] width 180 height 37
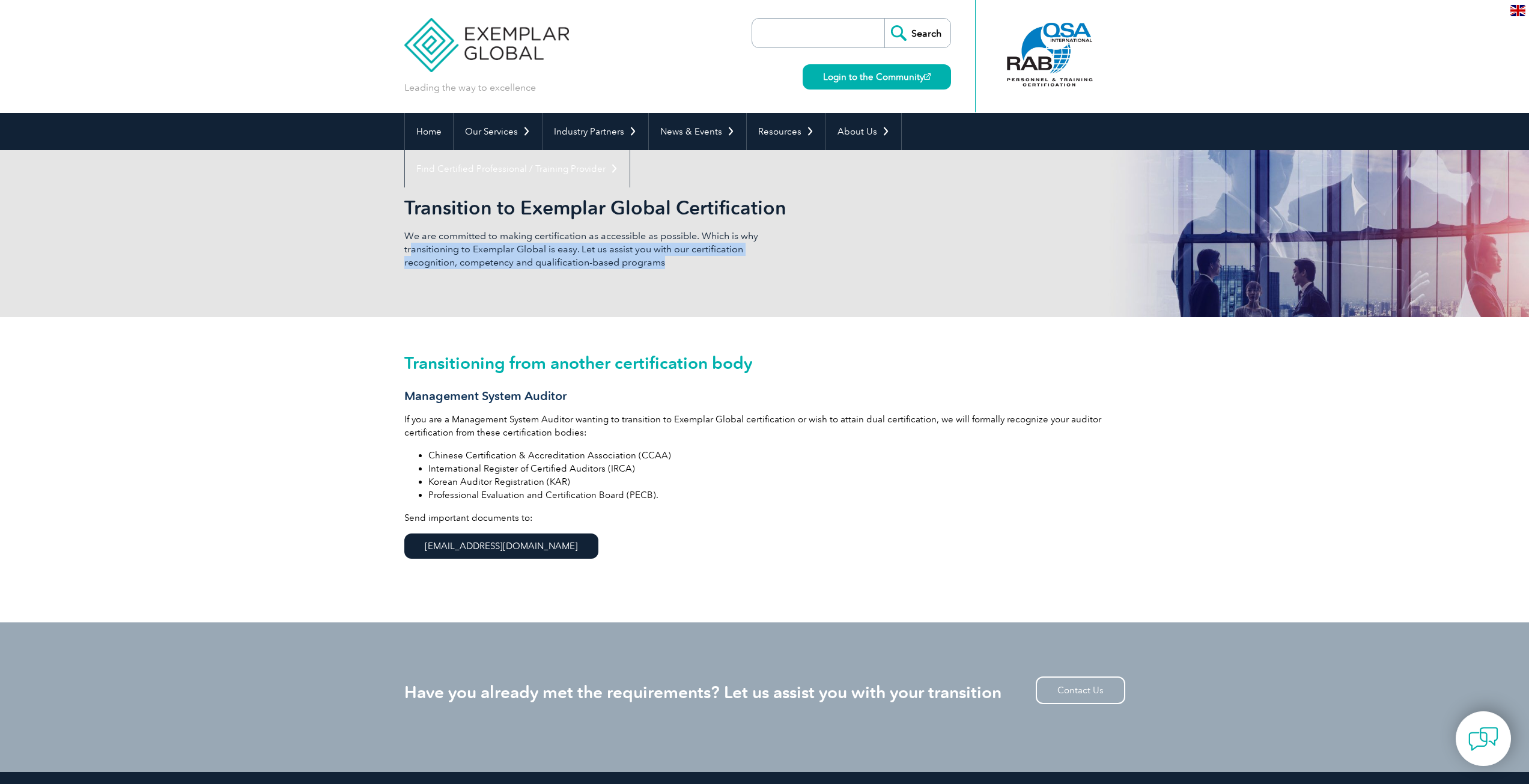
drag, startPoint x: 413, startPoint y: 254, endPoint x: 753, endPoint y: 264, distance: 340.1
click at [753, 264] on p "We are committed to making certification as accessible as possible. Which is wh…" at bounding box center [584, 249] width 360 height 40
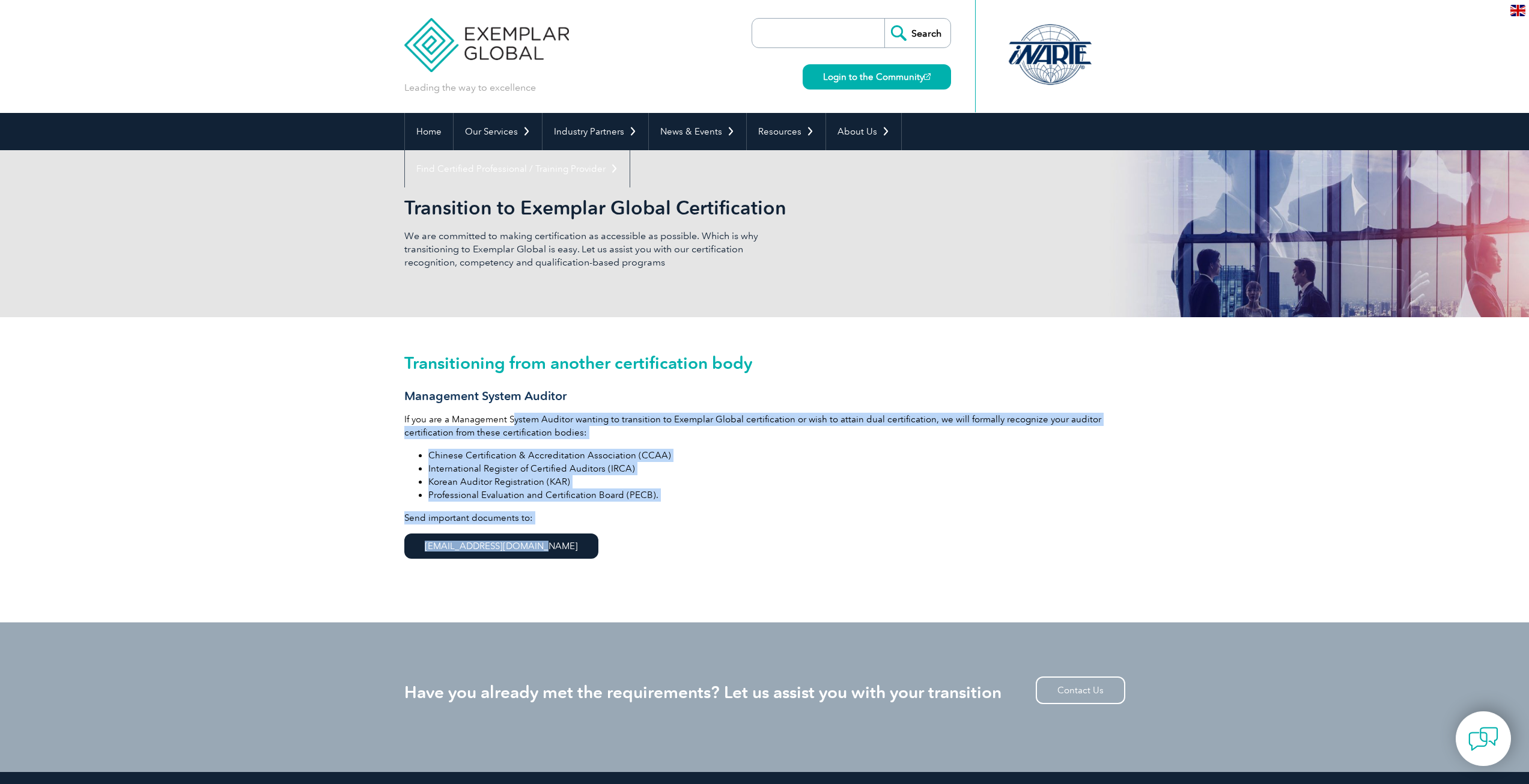
drag, startPoint x: 517, startPoint y: 418, endPoint x: 648, endPoint y: 528, distance: 171.1
click at [648, 528] on div "Transitioning from another certification body Management System Auditor If you …" at bounding box center [764, 470] width 721 height 305
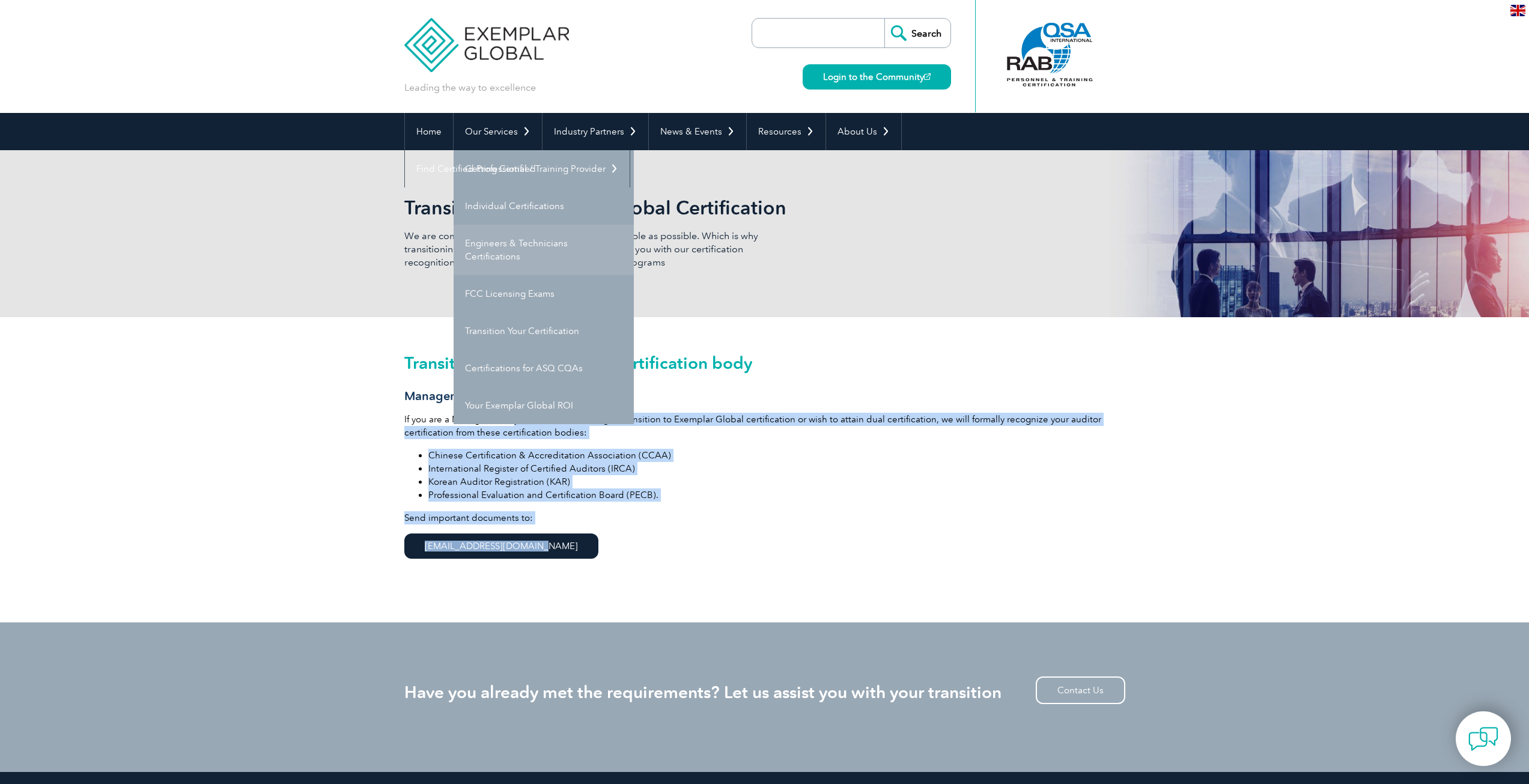
click at [519, 242] on link "Engineers & Technicians Certifications" at bounding box center [543, 250] width 180 height 51
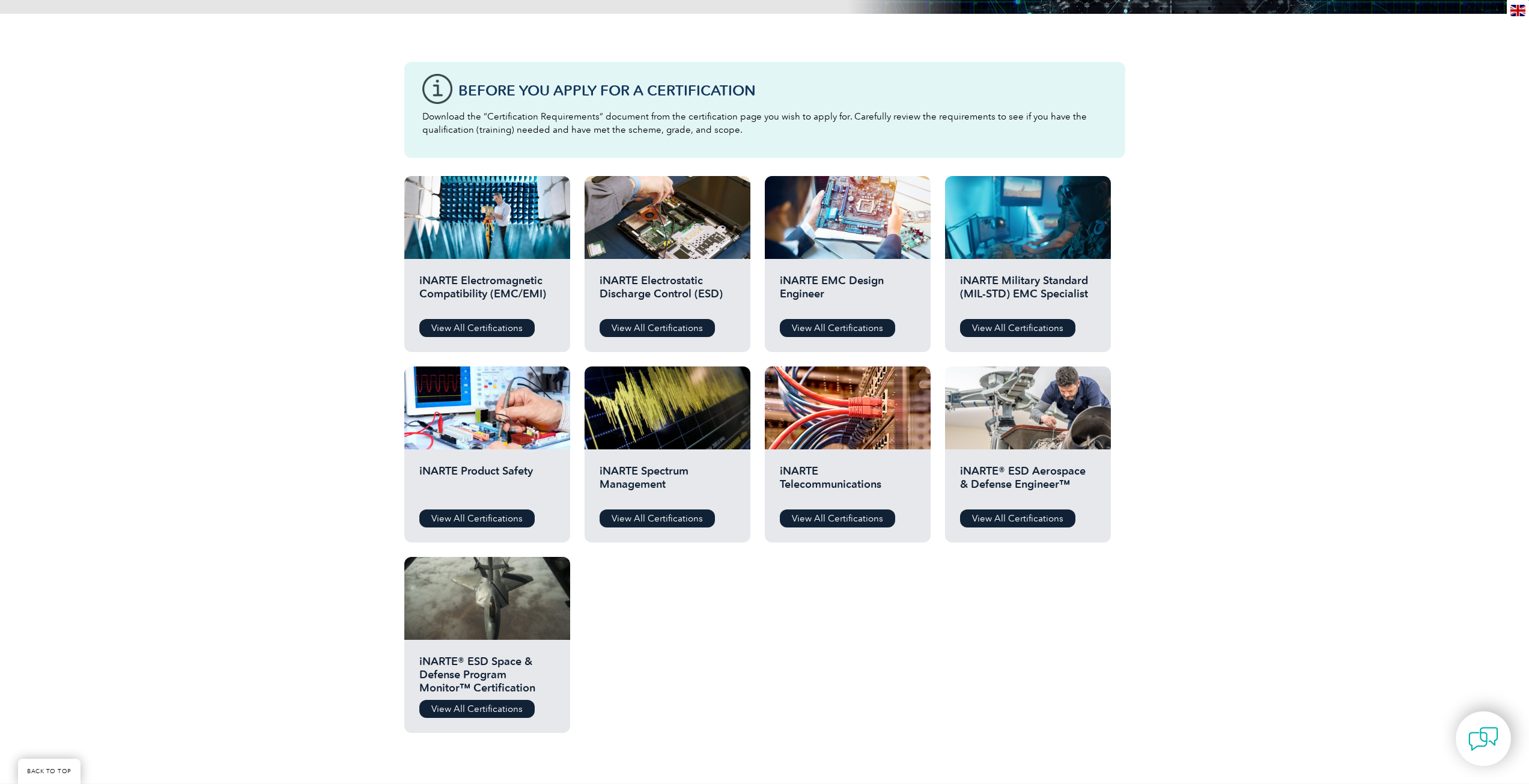
scroll to position [300, 0]
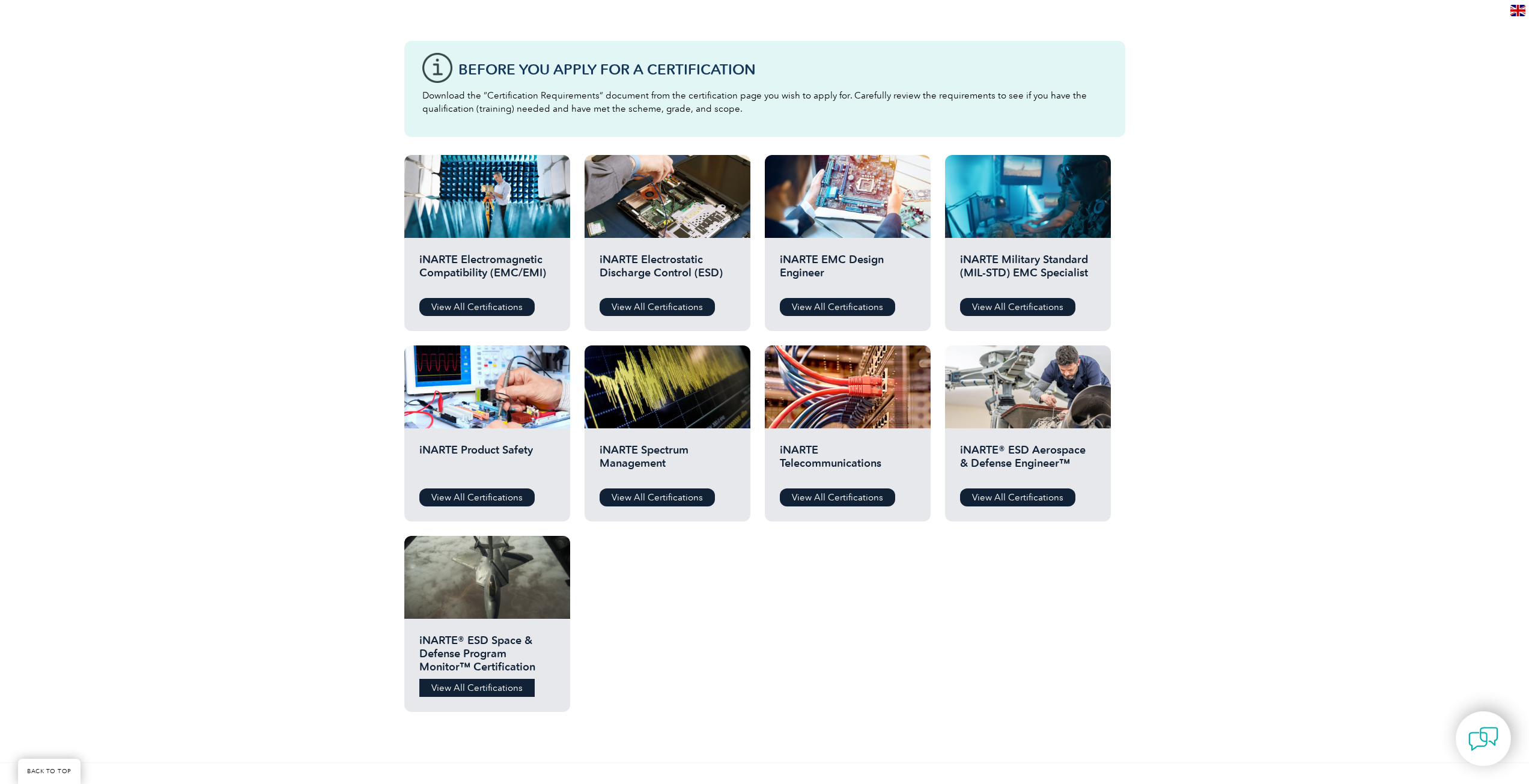
click at [479, 687] on link "View All Certifications" at bounding box center [477, 688] width 115 height 18
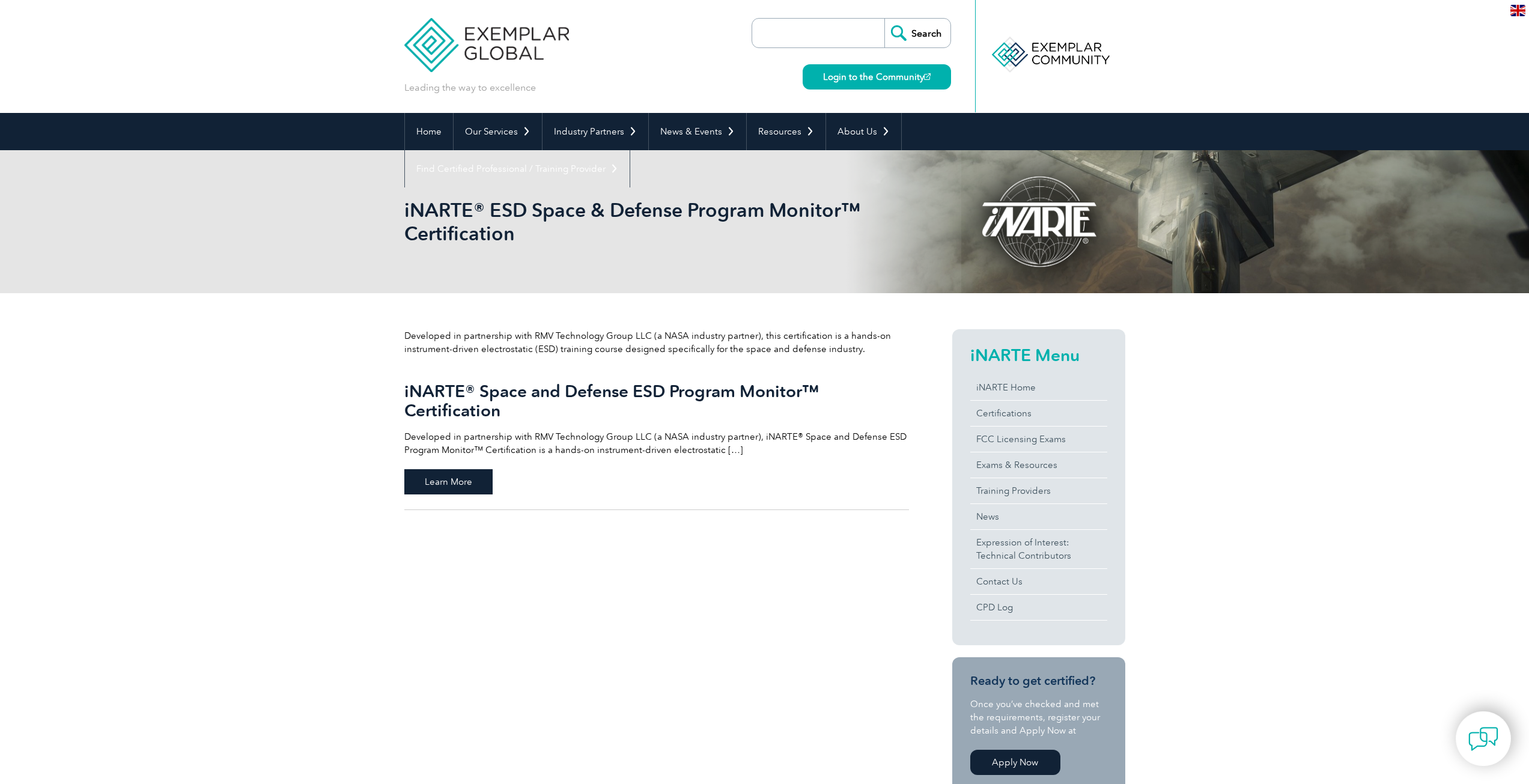
click at [448, 479] on span "Learn More" at bounding box center [448, 482] width 89 height 25
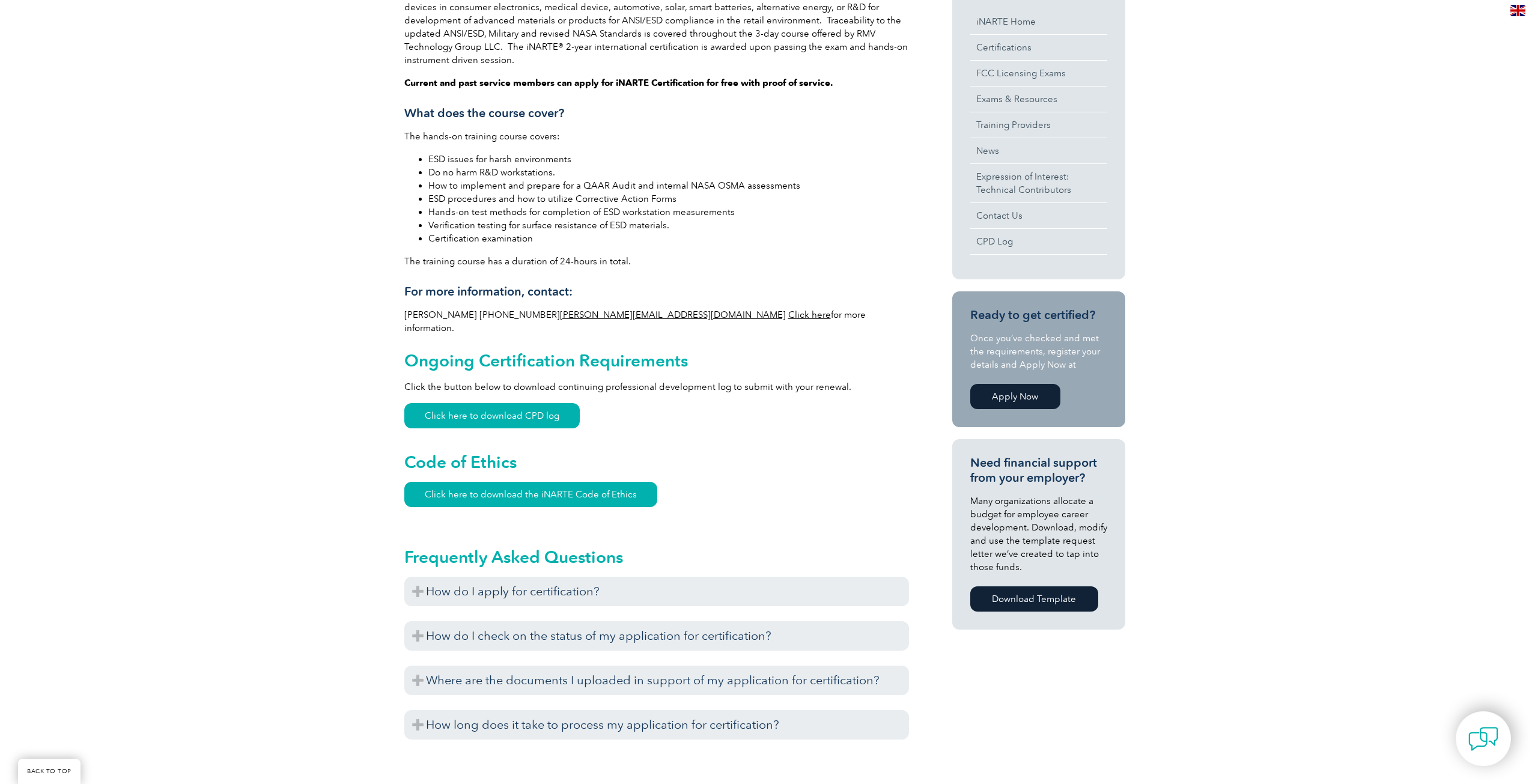
scroll to position [481, 0]
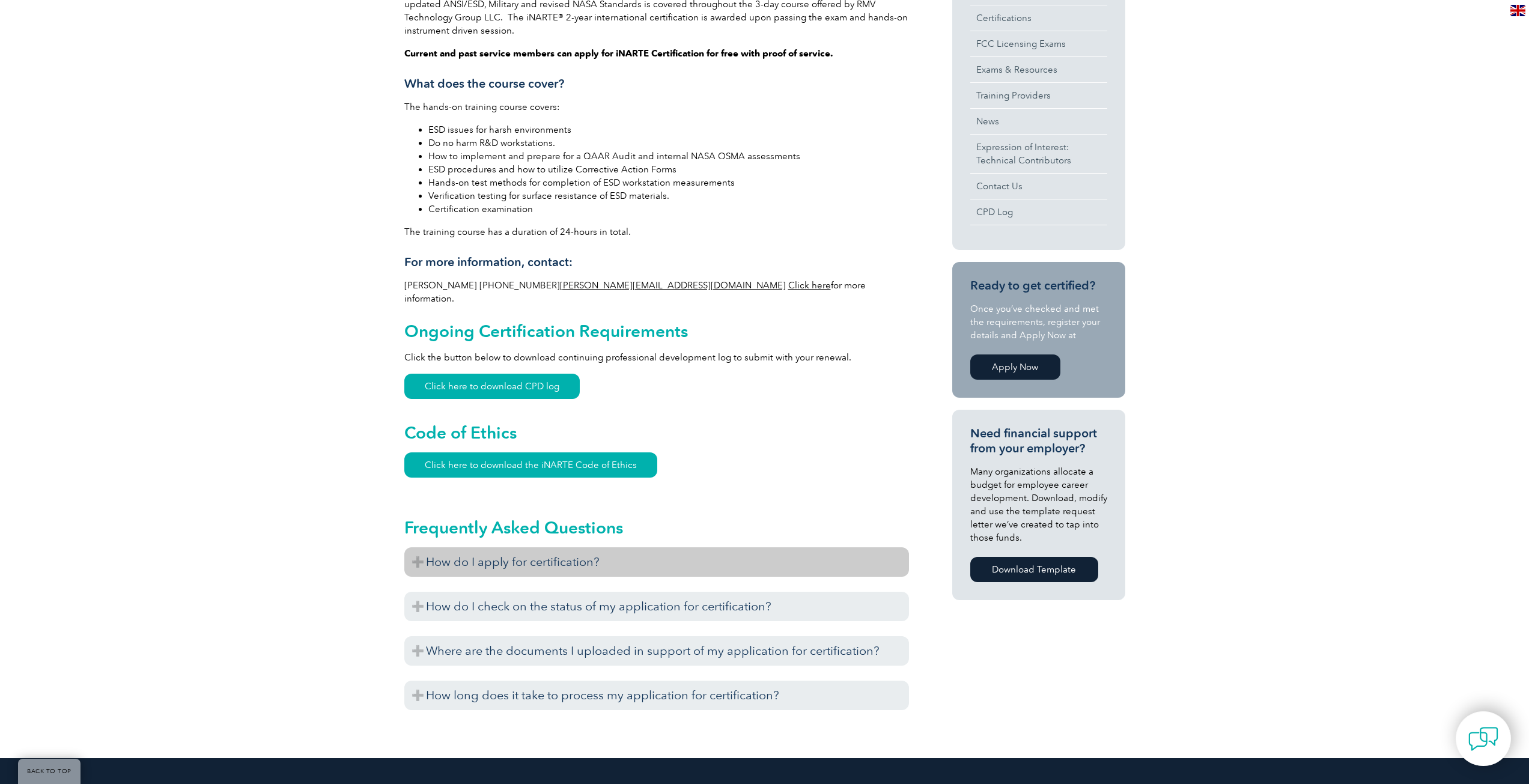
click at [419, 549] on h3 "How do I apply for certification?" at bounding box center [656, 562] width 505 height 30
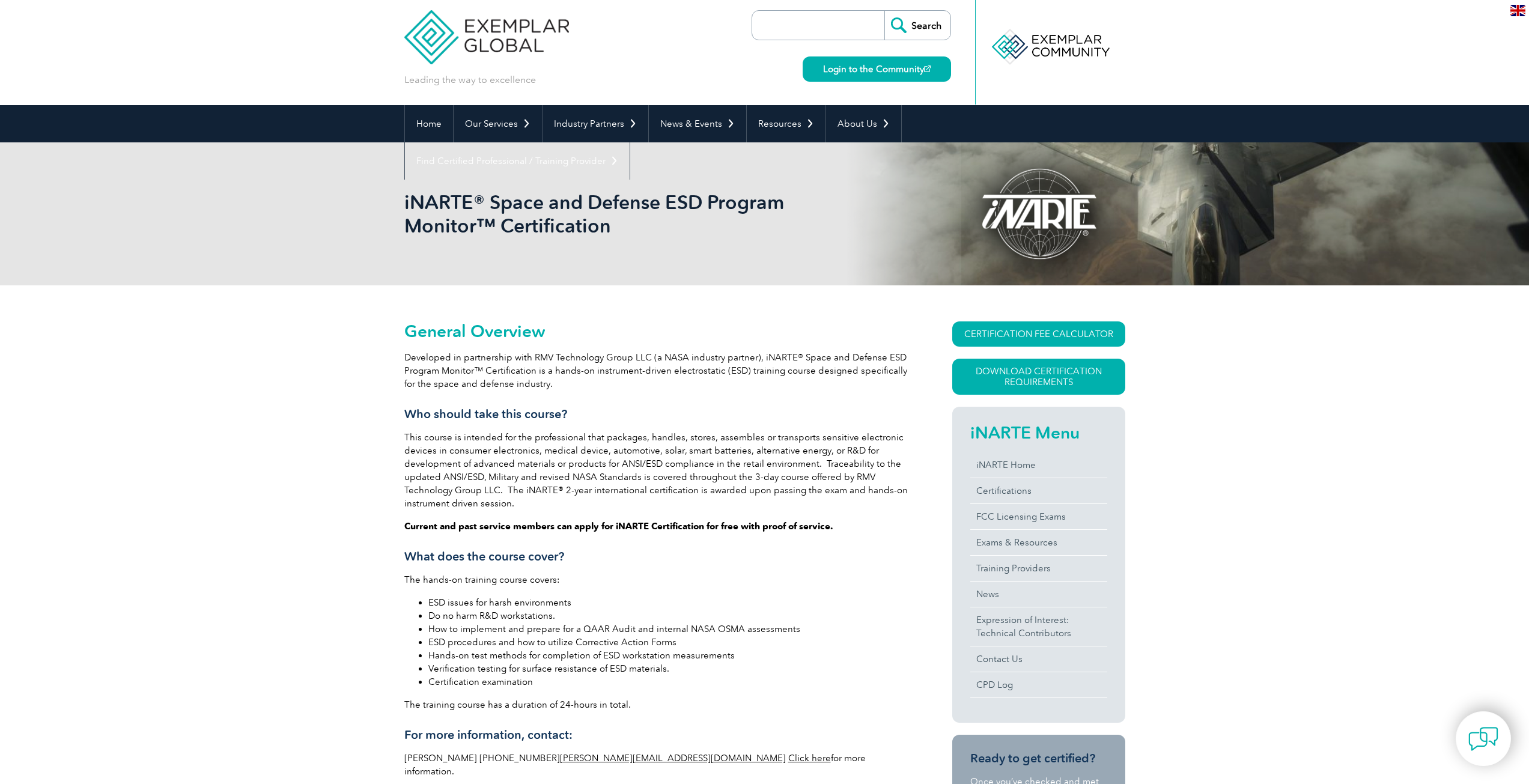
scroll to position [0, 0]
